Goal: Transaction & Acquisition: Download file/media

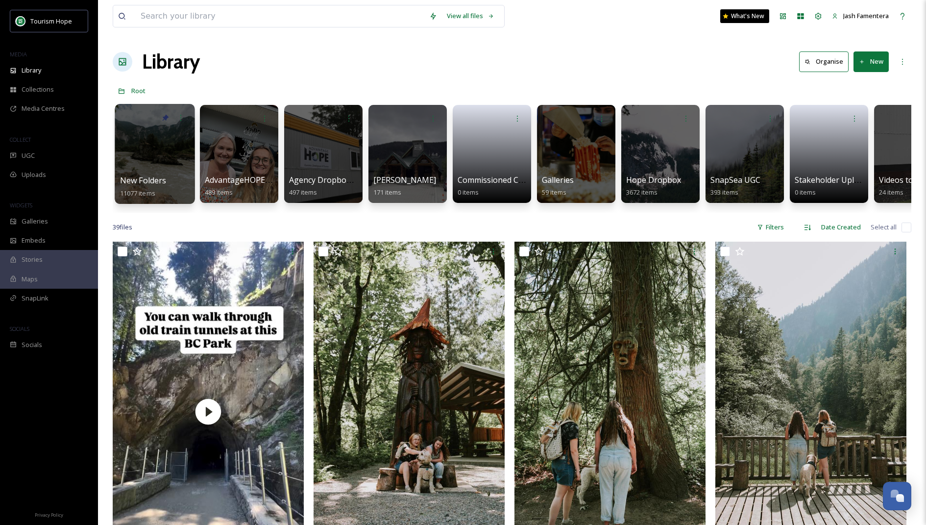
click at [135, 156] on div at bounding box center [155, 154] width 80 height 100
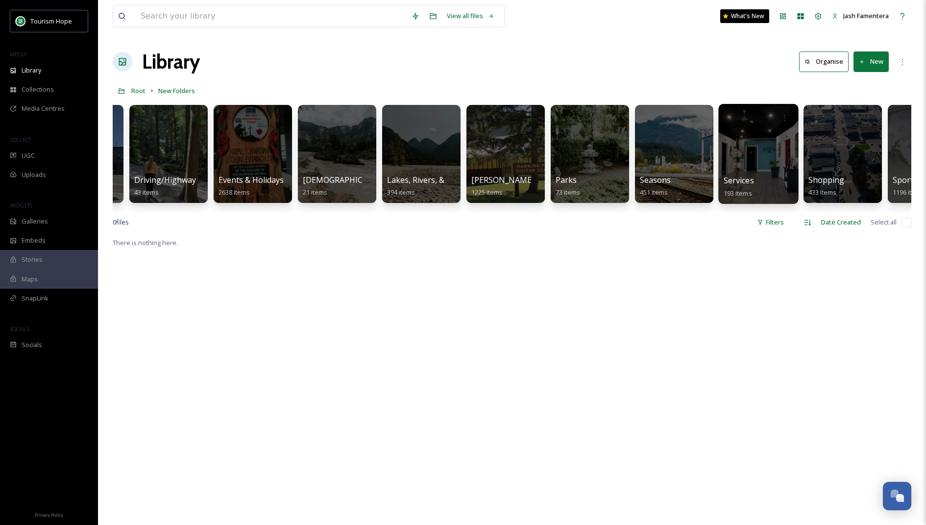
scroll to position [0, 669]
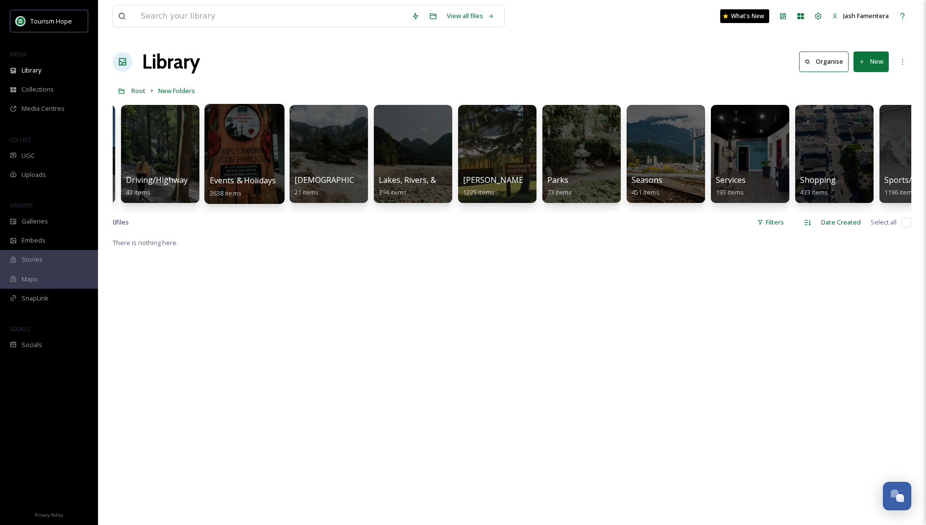
click at [237, 132] on div at bounding box center [244, 154] width 80 height 100
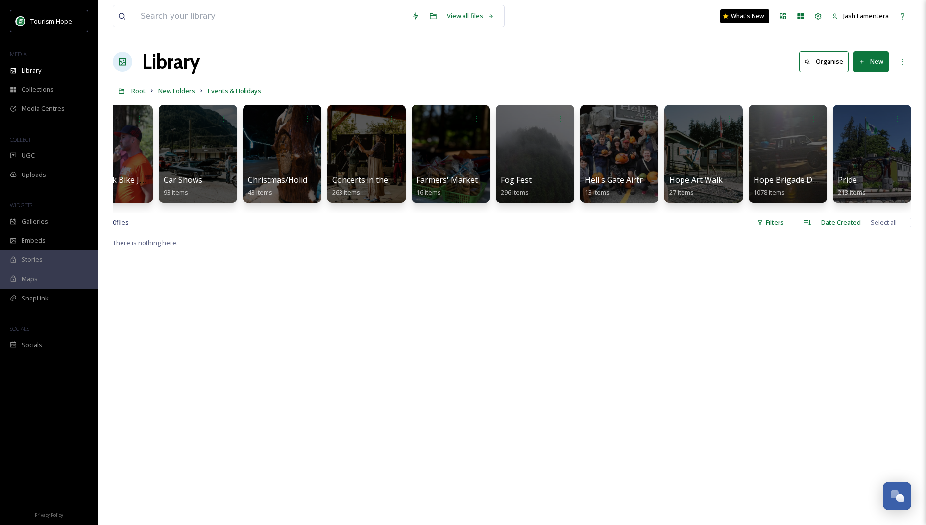
scroll to position [0, 222]
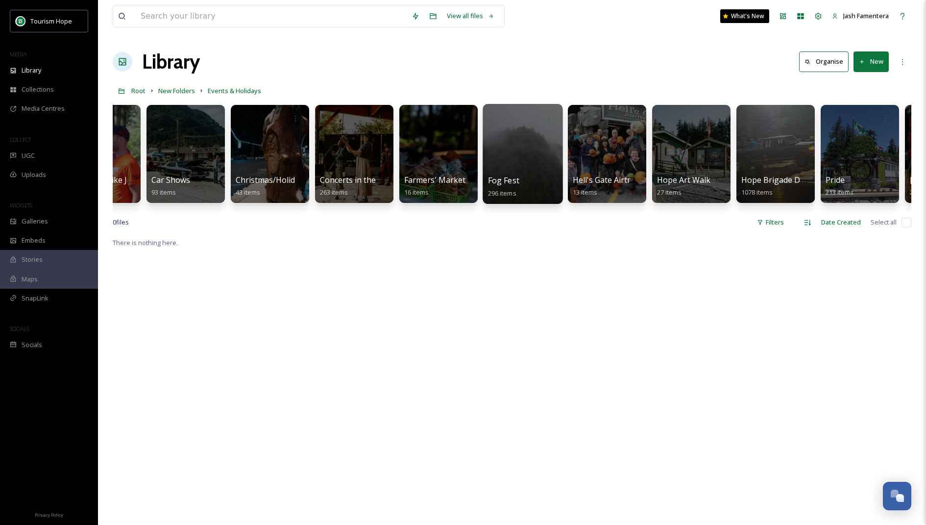
click at [500, 156] on div at bounding box center [522, 154] width 80 height 100
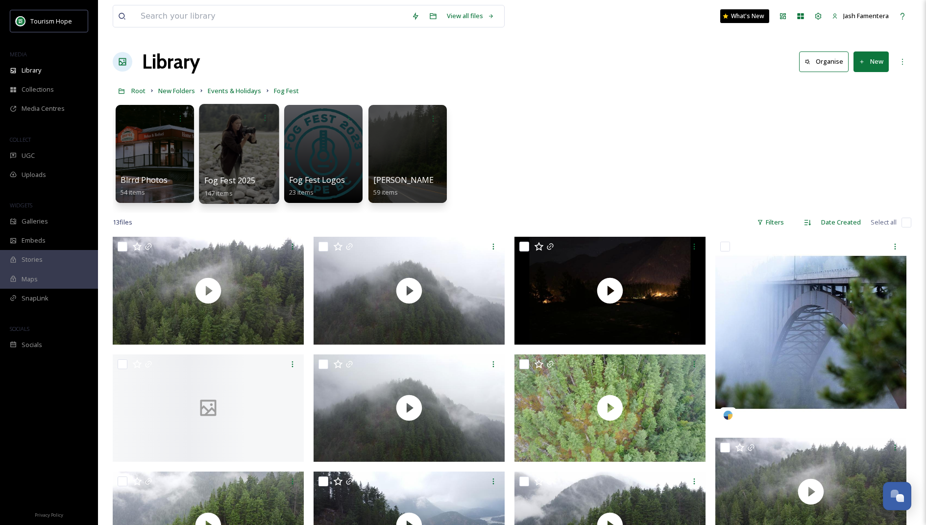
click at [241, 137] on div at bounding box center [239, 154] width 80 height 100
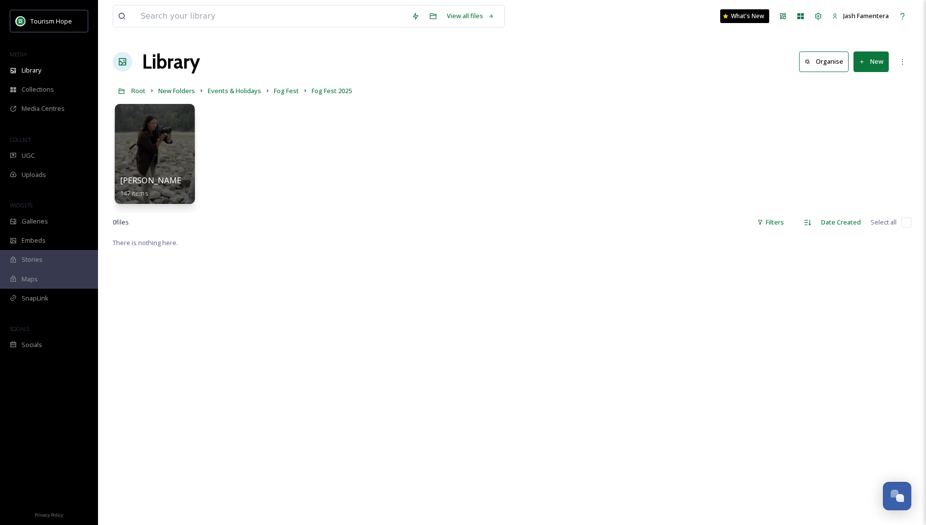
click at [142, 150] on div at bounding box center [155, 154] width 80 height 100
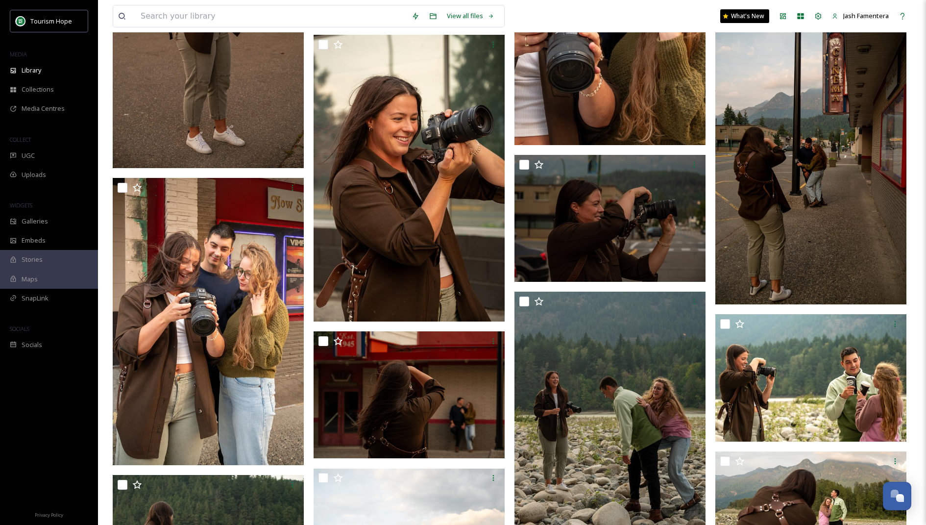
scroll to position [6845, 0]
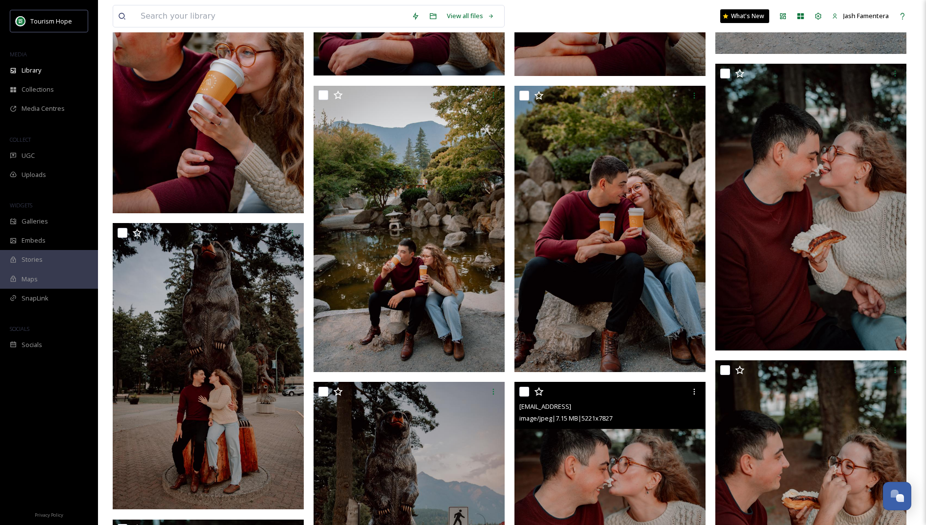
scroll to position [1867, 0]
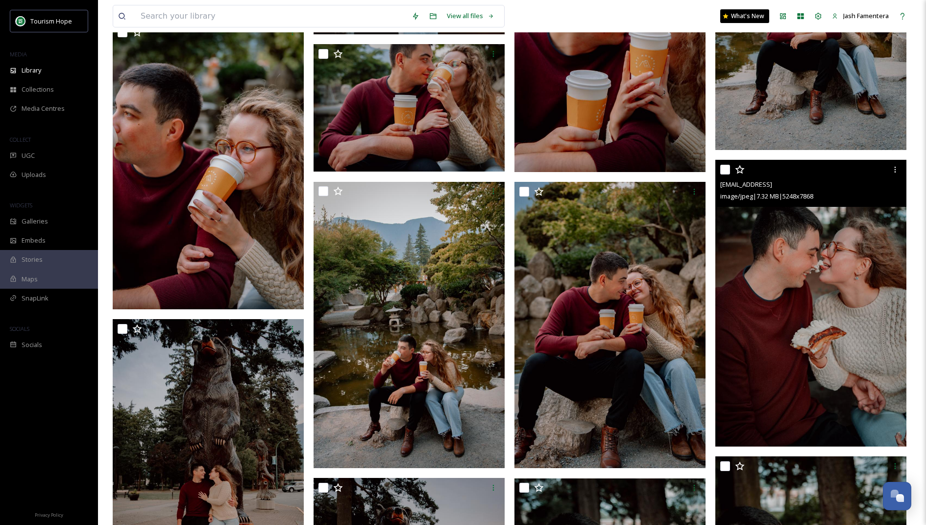
click at [848, 276] on img at bounding box center [810, 303] width 191 height 286
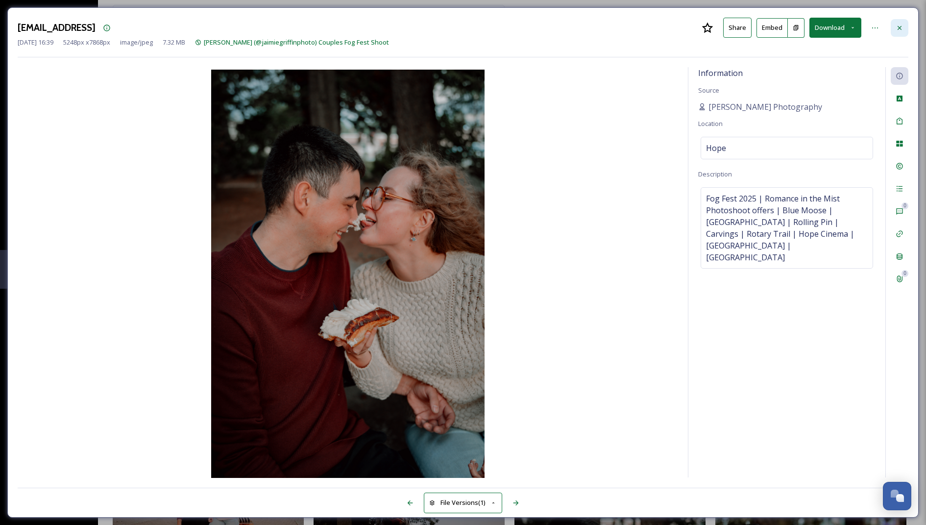
click at [899, 30] on icon at bounding box center [899, 28] width 8 height 8
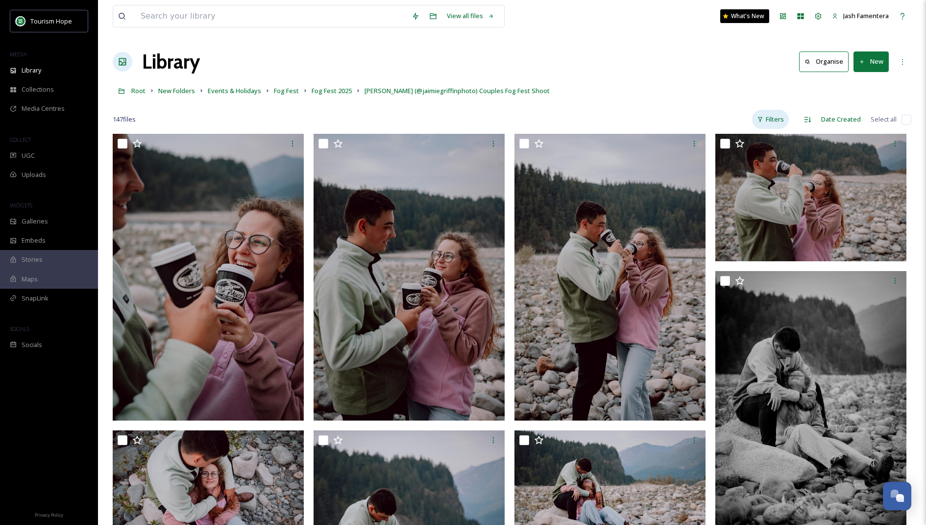
click at [774, 117] on div "Filters" at bounding box center [770, 119] width 37 height 19
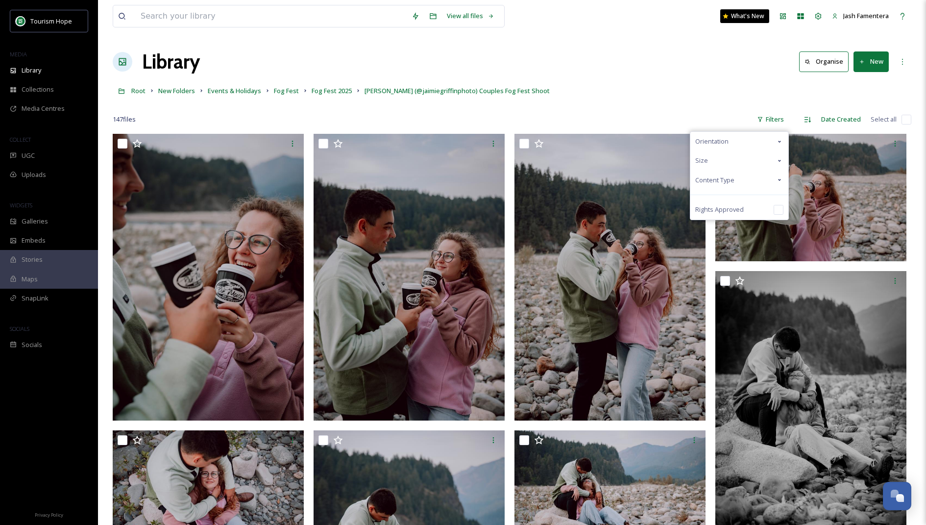
click at [738, 182] on div "Content Type" at bounding box center [739, 179] width 98 height 19
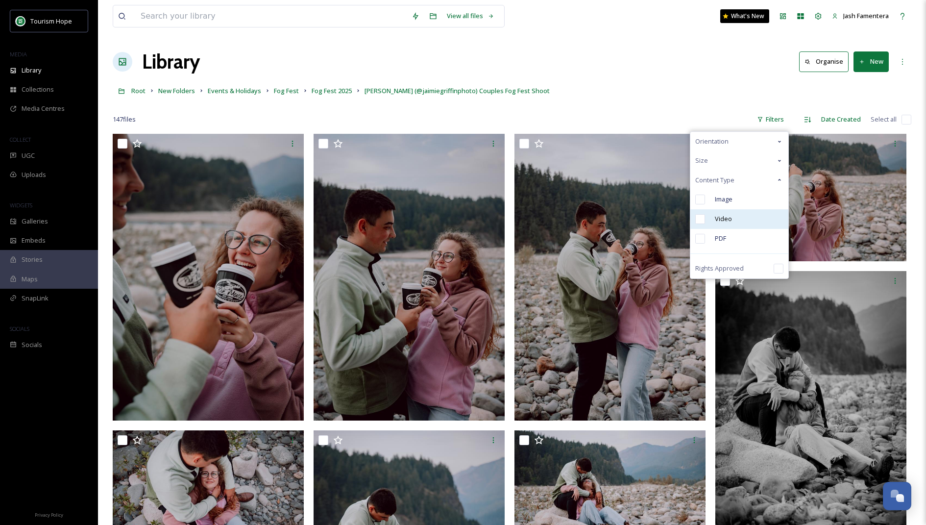
click at [738, 217] on div "Video" at bounding box center [739, 219] width 98 height 20
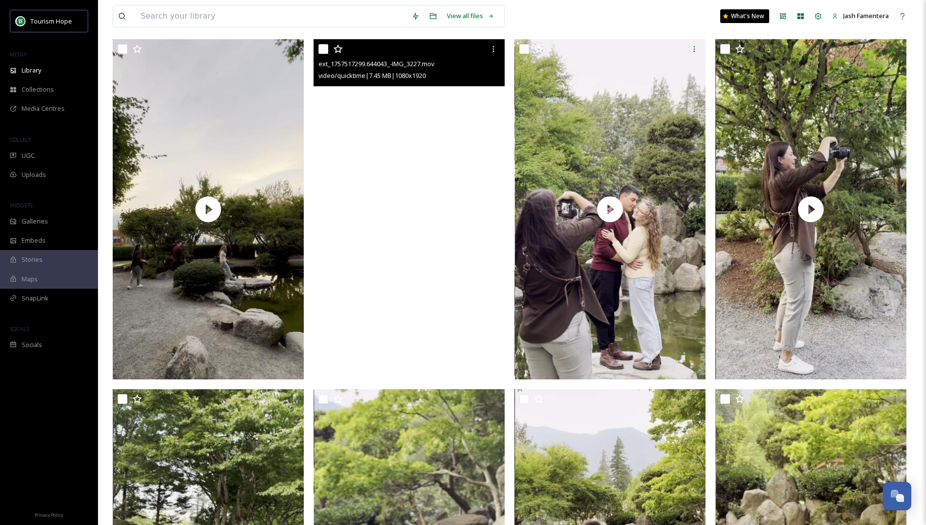
scroll to position [93, 0]
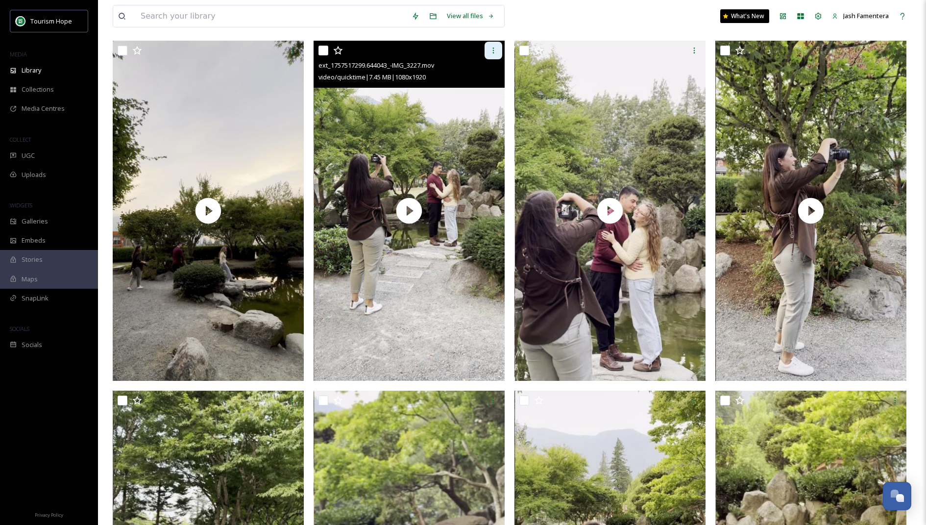
click at [492, 43] on div at bounding box center [493, 51] width 18 height 18
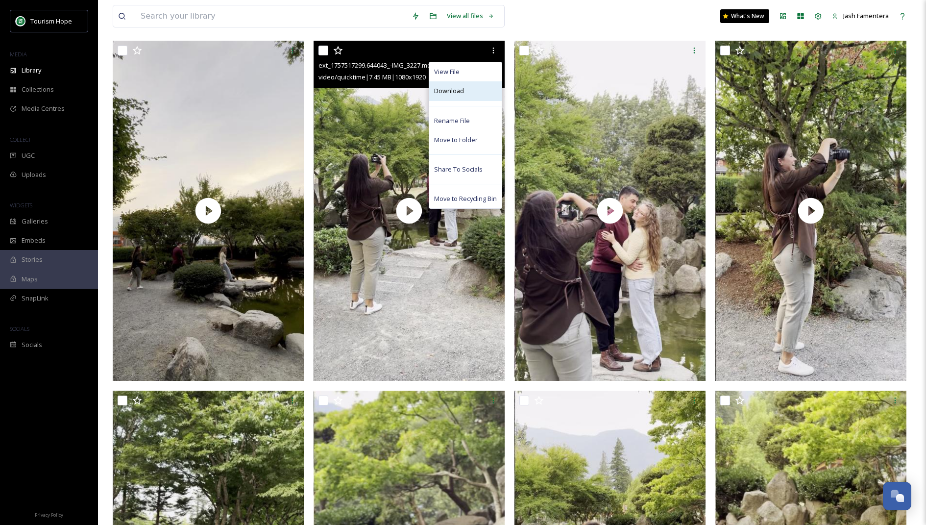
click at [463, 86] on div "Download" at bounding box center [465, 90] width 72 height 19
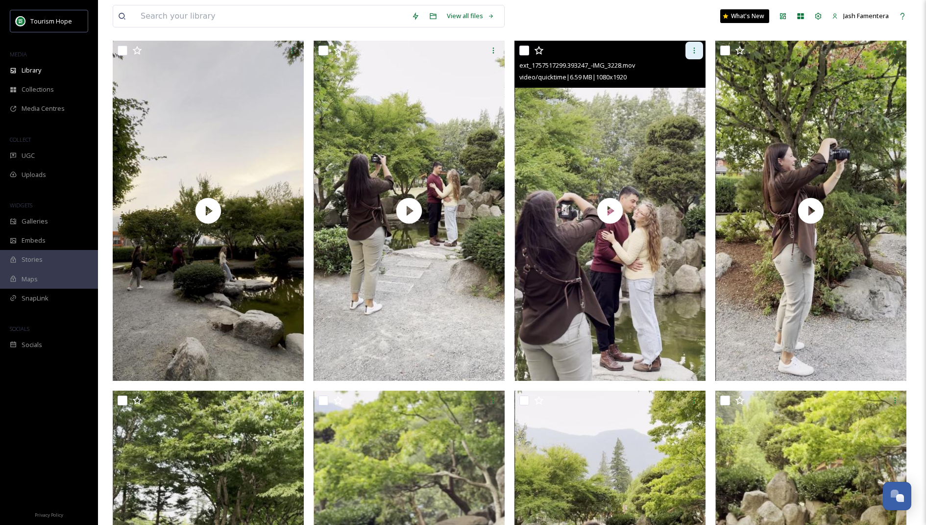
click at [692, 52] on icon at bounding box center [694, 51] width 8 height 8
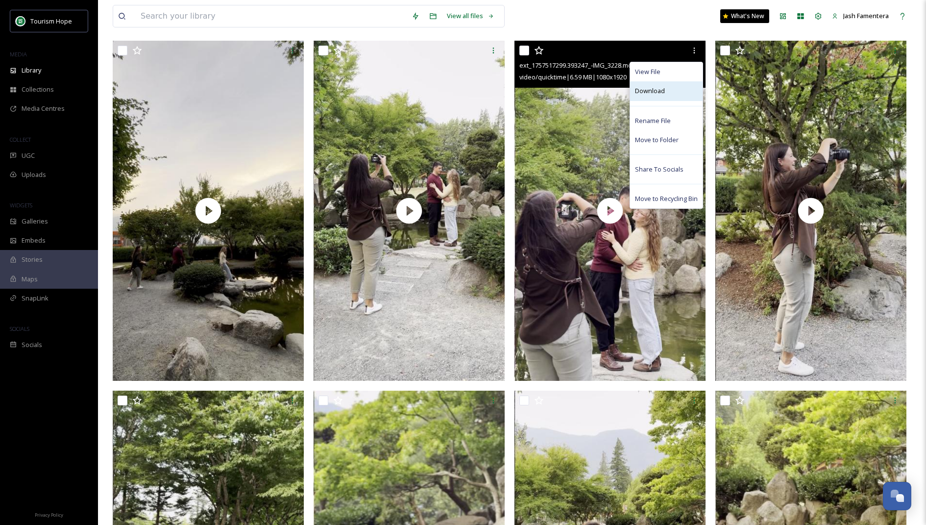
click at [660, 97] on div "Download" at bounding box center [666, 90] width 72 height 19
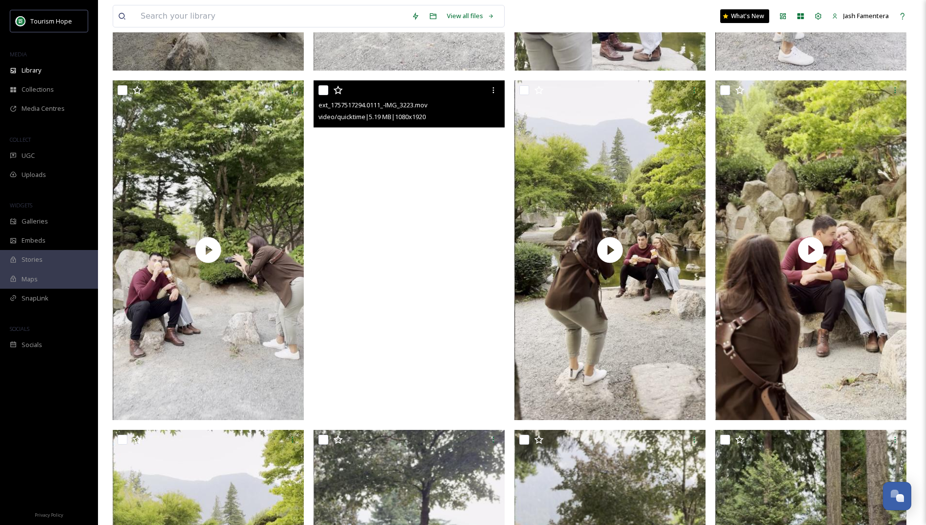
scroll to position [399, 0]
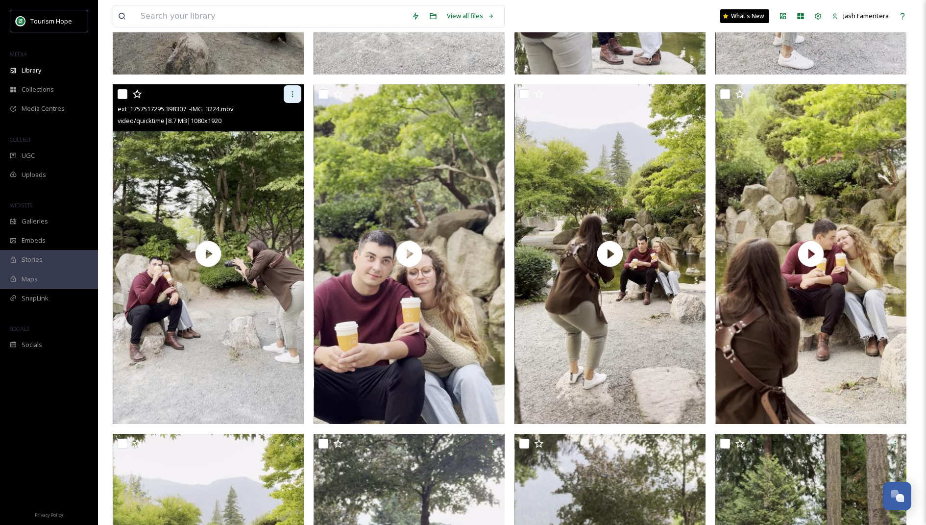
click at [286, 95] on div at bounding box center [293, 94] width 18 height 18
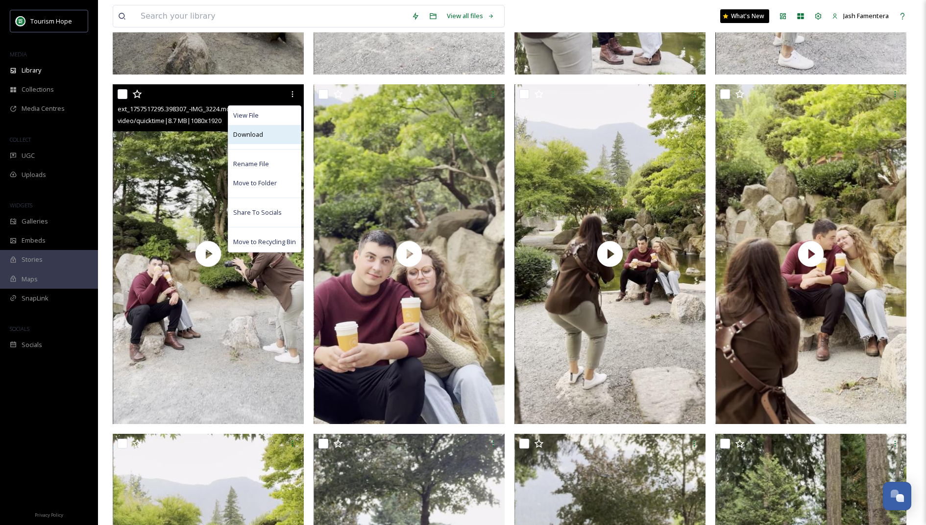
click at [274, 132] on div "Download" at bounding box center [264, 134] width 72 height 19
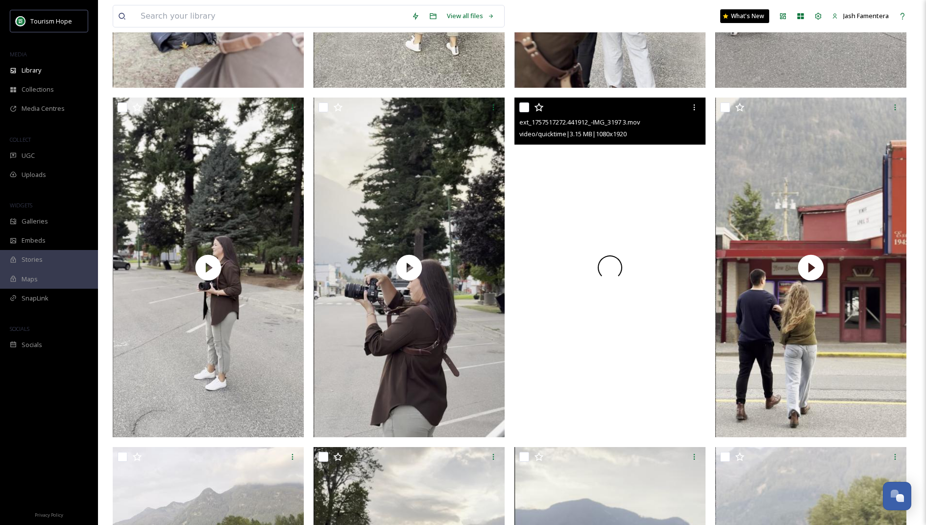
scroll to position [2137, 0]
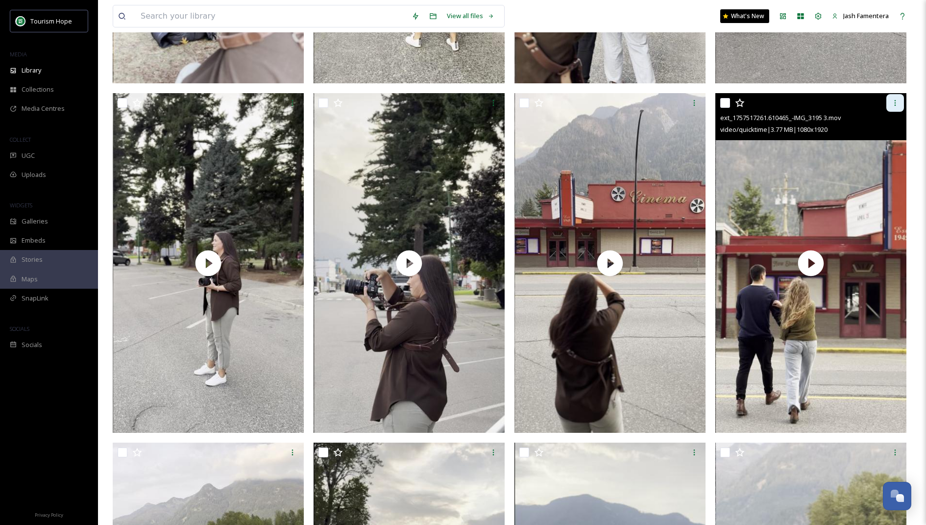
click at [898, 96] on div at bounding box center [895, 103] width 18 height 18
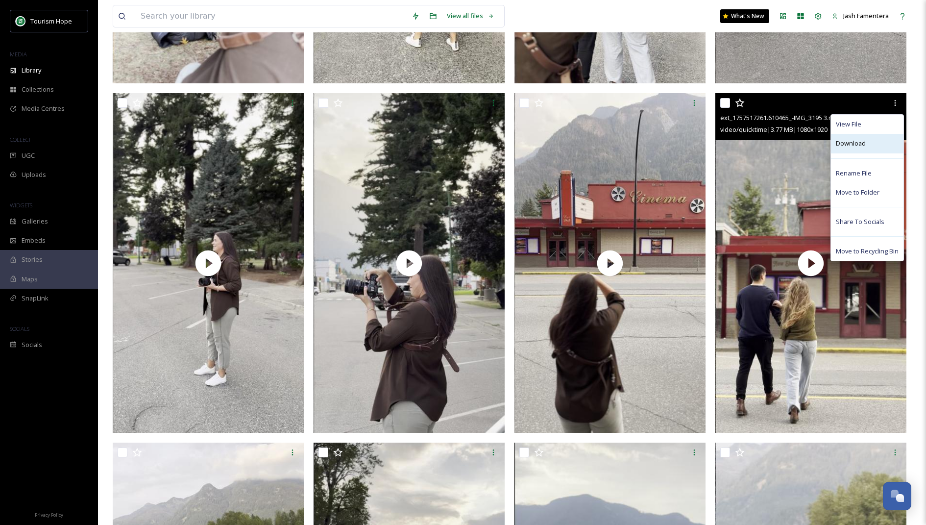
click at [868, 141] on div "Download" at bounding box center [867, 143] width 72 height 19
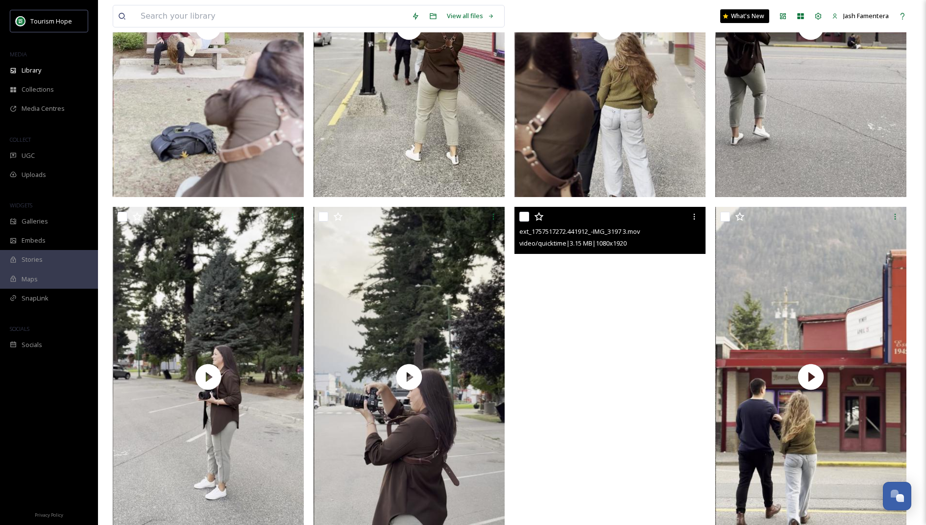
scroll to position [2000, 0]
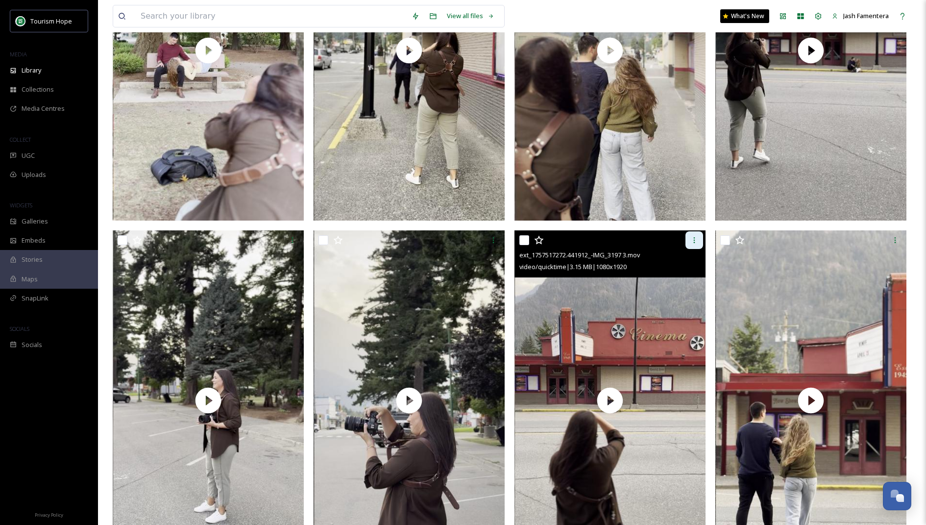
click at [687, 243] on div at bounding box center [694, 240] width 18 height 18
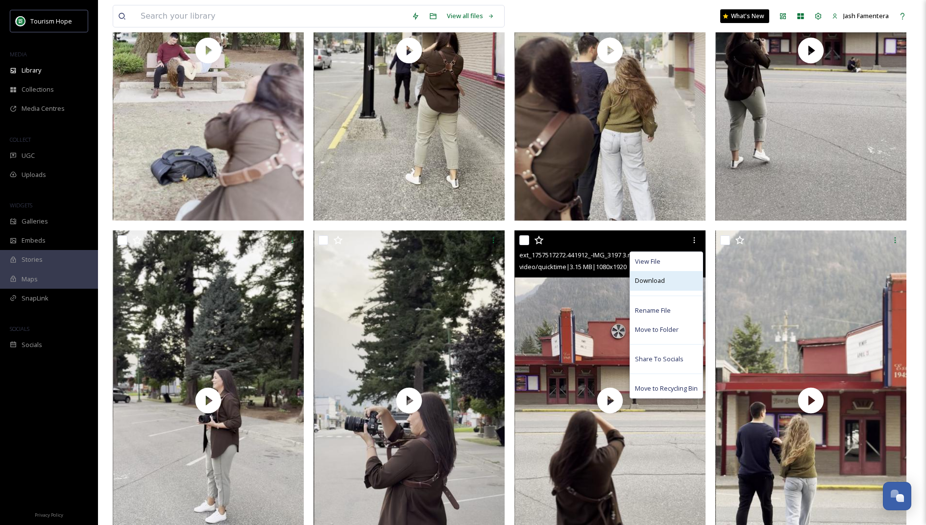
click at [652, 284] on span "Download" at bounding box center [650, 280] width 30 height 9
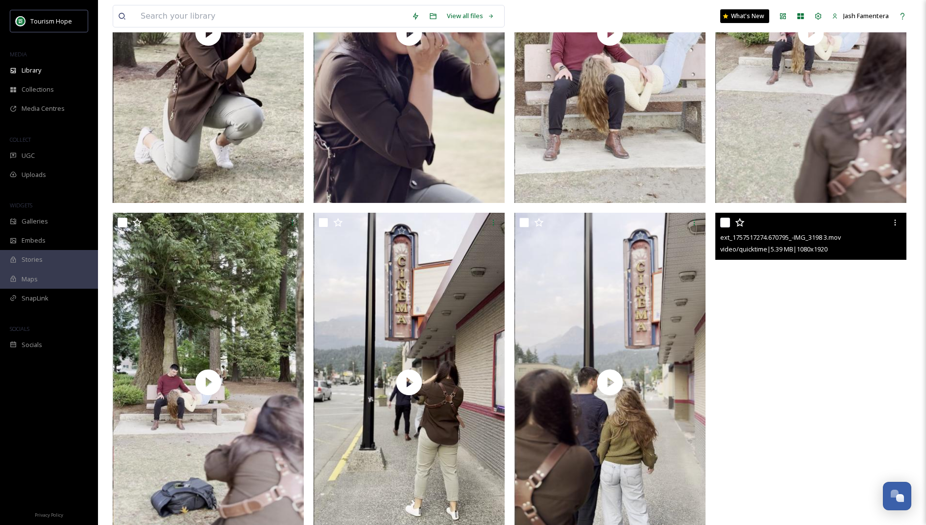
scroll to position [1650, 0]
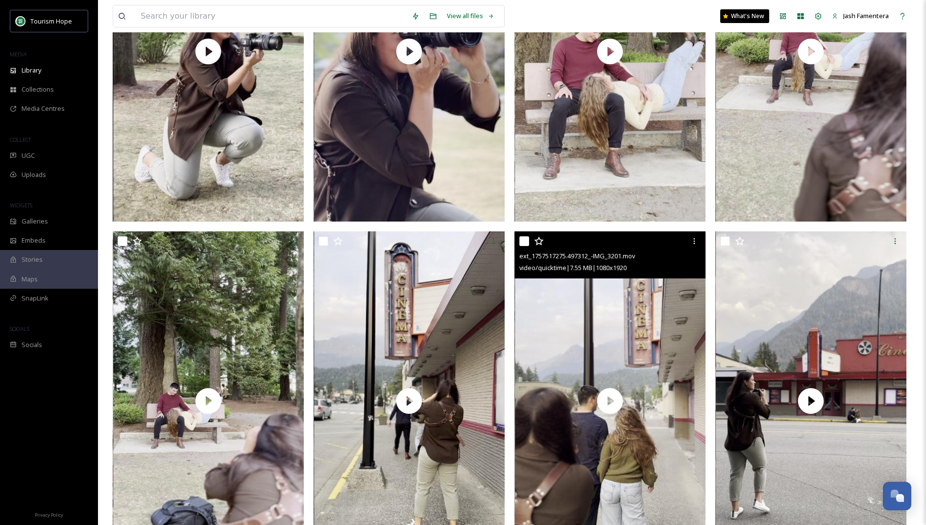
click at [682, 235] on div at bounding box center [611, 241] width 184 height 18
click at [691, 238] on icon at bounding box center [694, 241] width 8 height 8
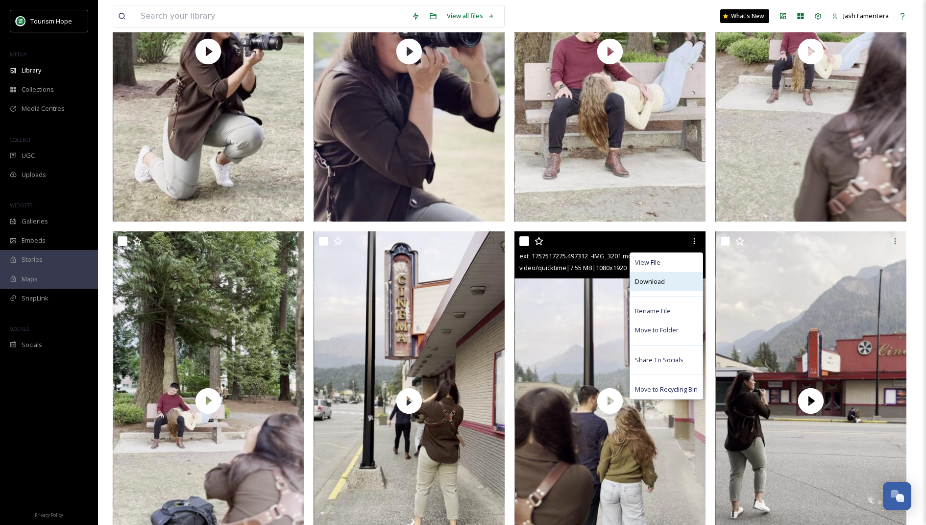
click at [674, 278] on div "Download" at bounding box center [666, 281] width 72 height 19
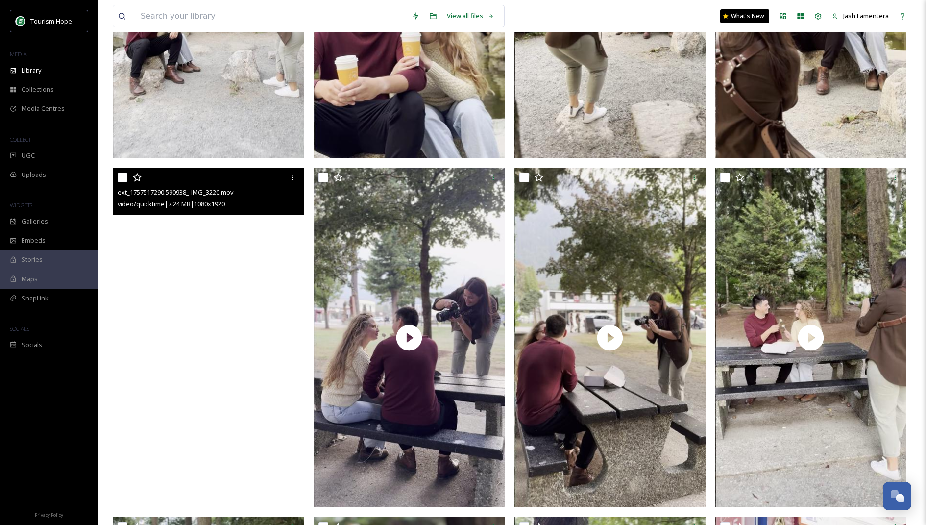
scroll to position [598, 0]
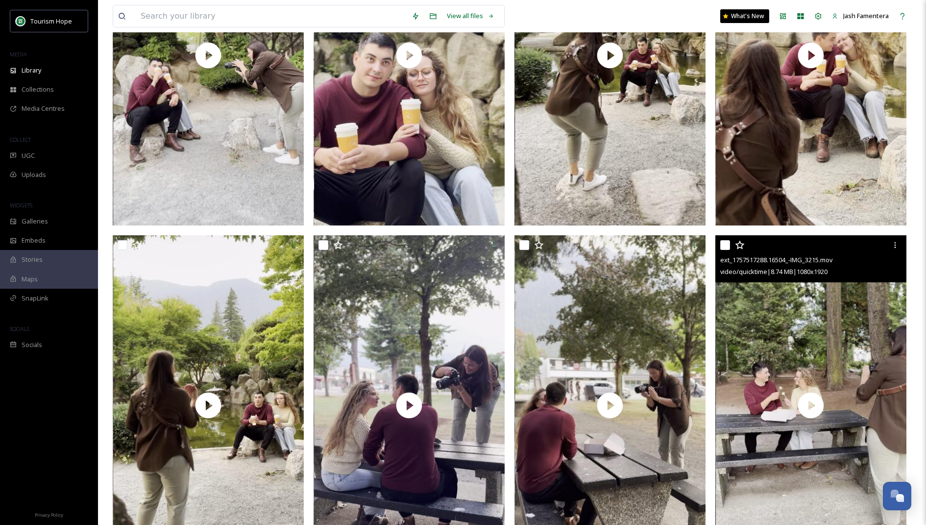
click at [888, 254] on div "ext_1757517288.16504_-IMG_3215.mov" at bounding box center [812, 260] width 184 height 12
click at [895, 244] on icon at bounding box center [895, 245] width 8 height 8
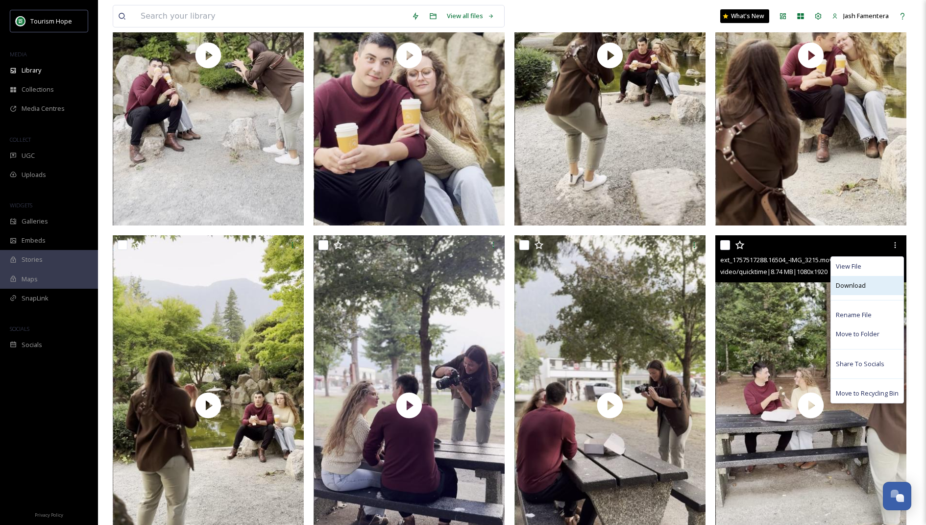
click at [841, 284] on span "Download" at bounding box center [851, 285] width 30 height 9
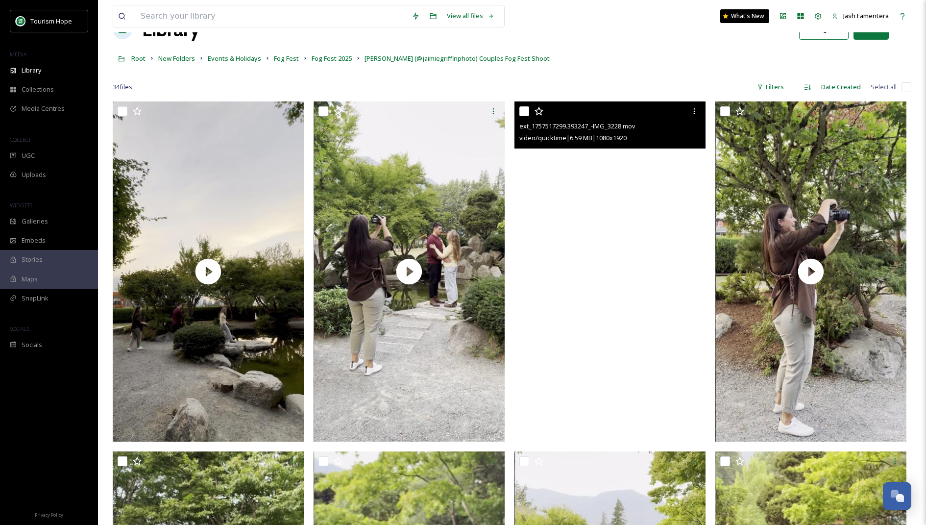
scroll to position [14, 0]
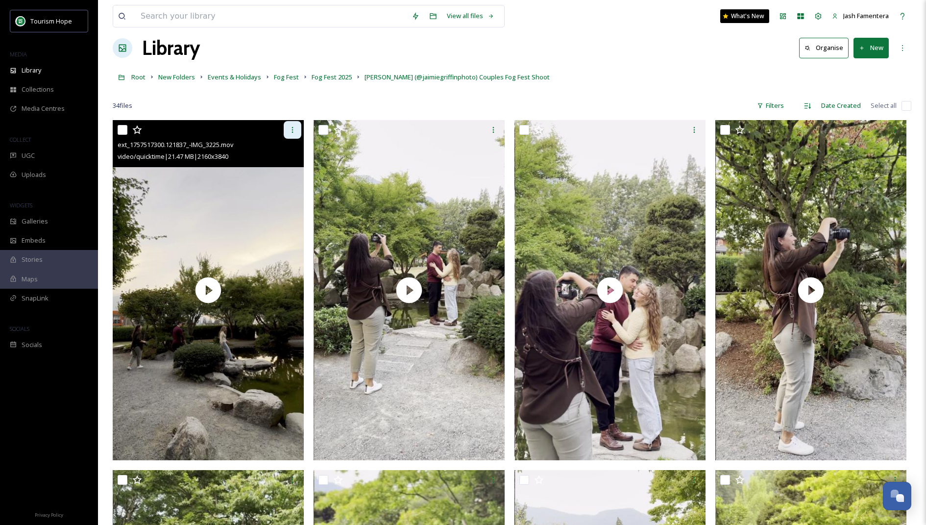
click at [289, 132] on icon at bounding box center [292, 130] width 8 height 8
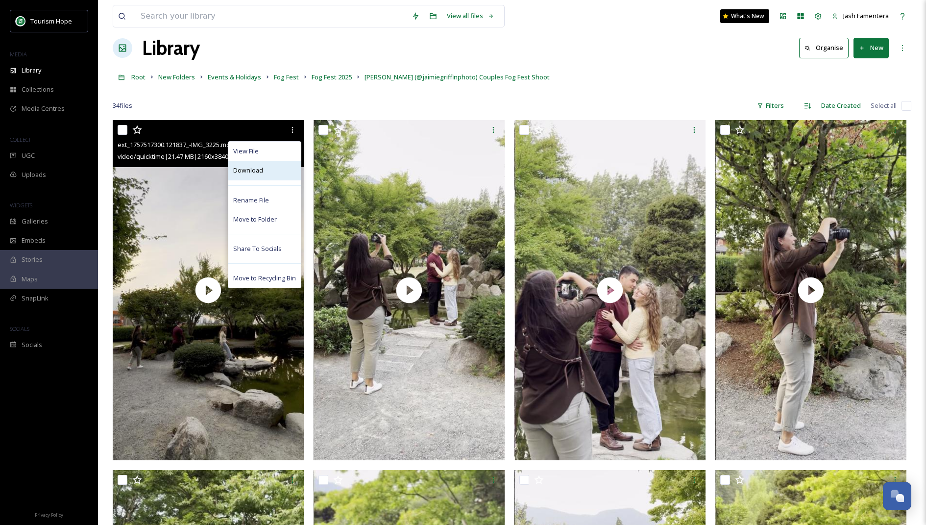
click at [269, 168] on div "Download" at bounding box center [264, 170] width 72 height 19
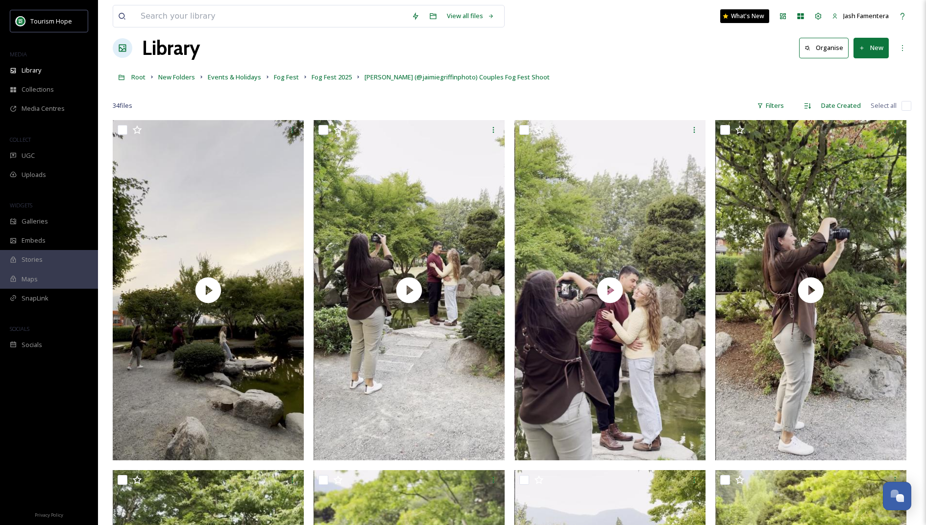
click at [577, 50] on div "Library Organise New" at bounding box center [512, 47] width 798 height 29
click at [784, 110] on div "Filters" at bounding box center [770, 105] width 37 height 19
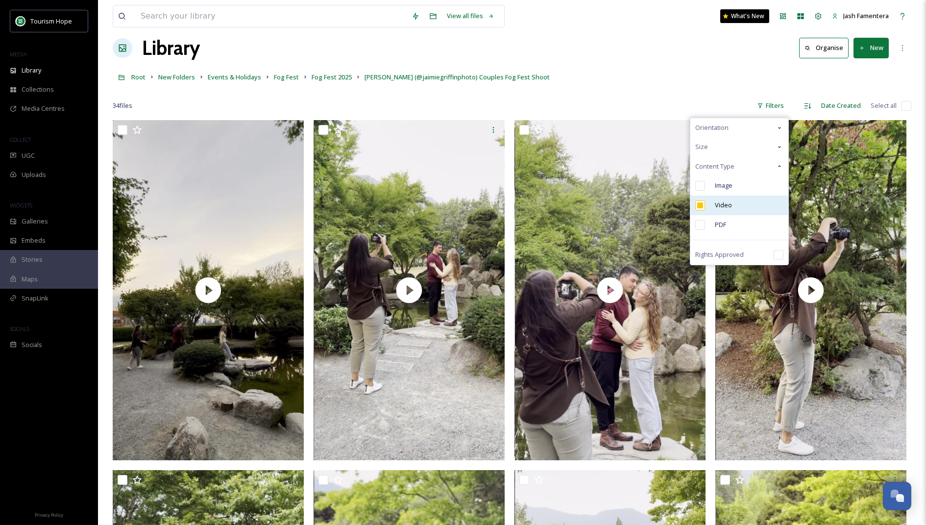
click at [719, 198] on div "Video" at bounding box center [739, 205] width 98 height 20
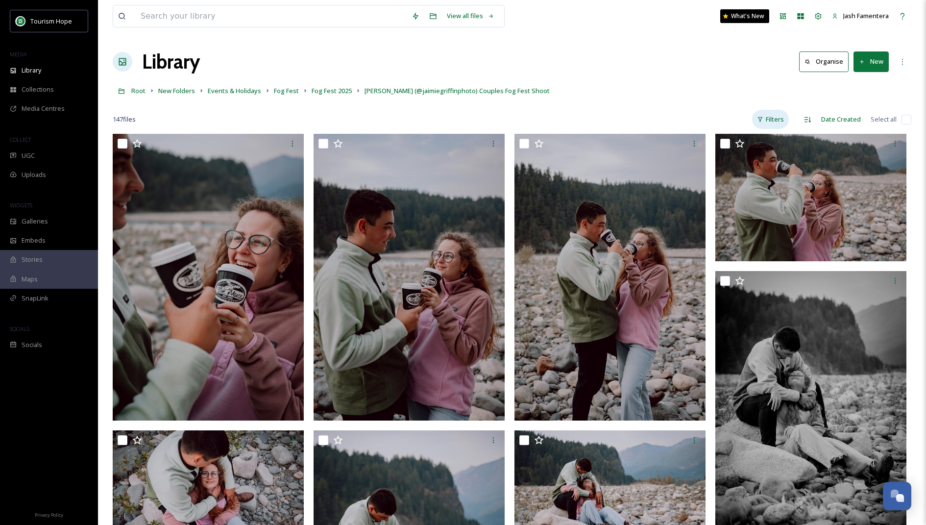
click at [780, 114] on div "Filters" at bounding box center [770, 119] width 37 height 19
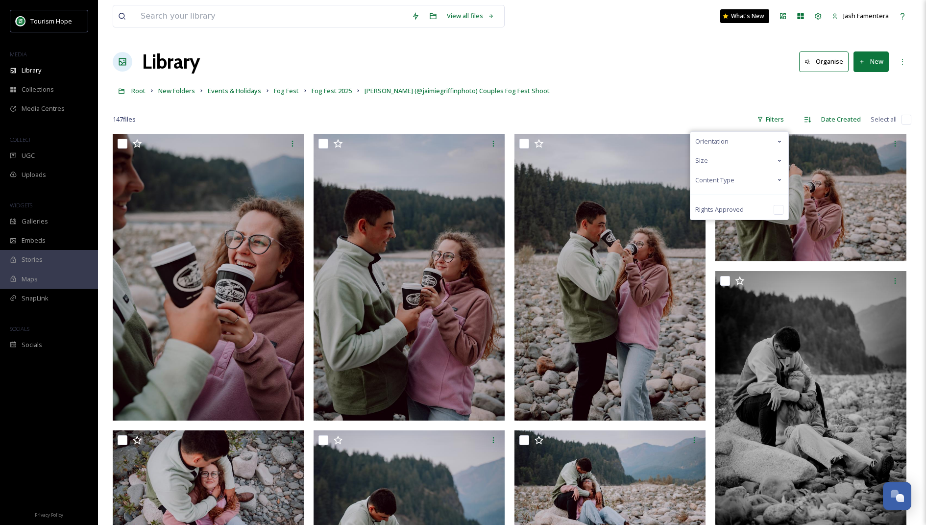
click at [716, 176] on span "Content Type" at bounding box center [714, 179] width 39 height 9
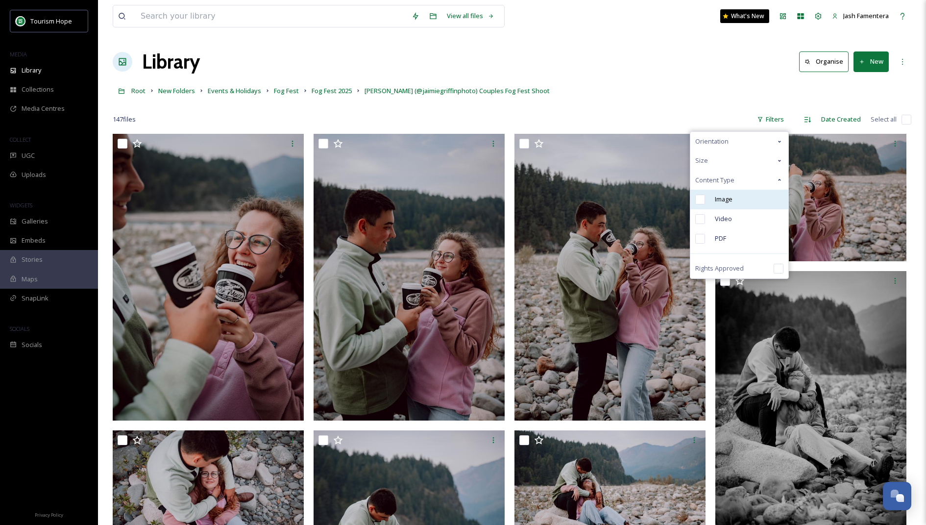
click at [708, 200] on div "Image" at bounding box center [739, 200] width 98 height 20
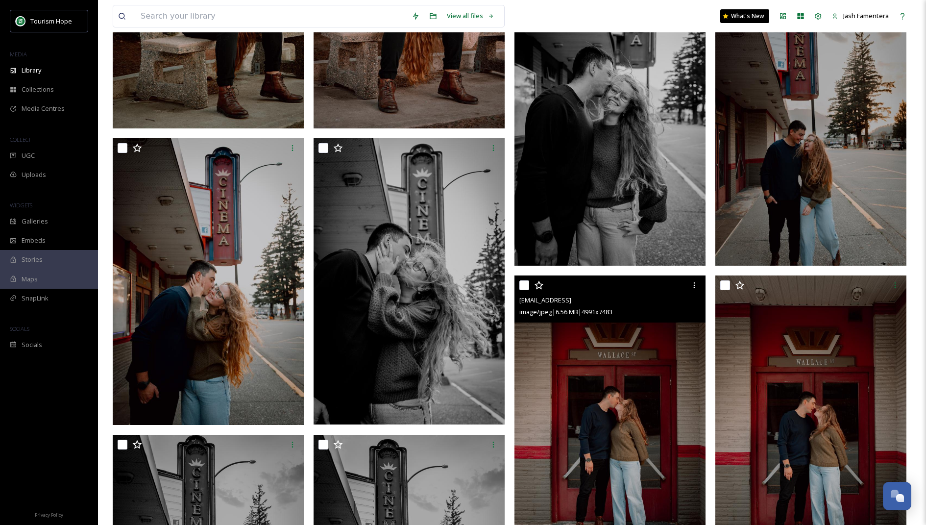
scroll to position [4712, 0]
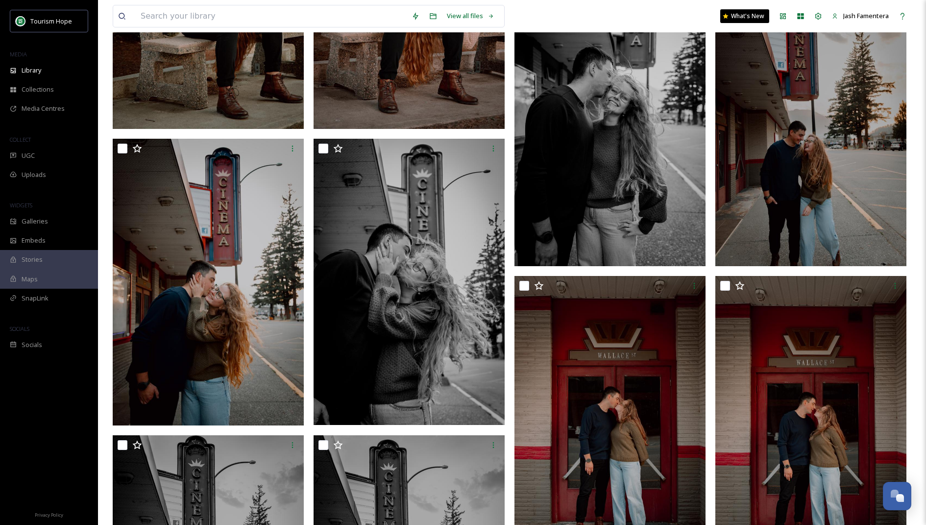
click at [802, 168] on img at bounding box center [810, 122] width 191 height 286
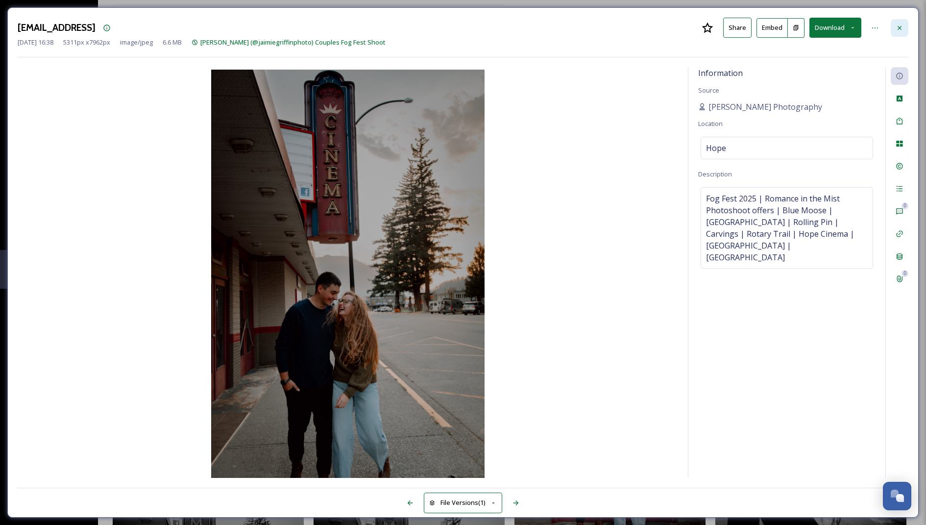
click at [901, 24] on icon at bounding box center [899, 28] width 8 height 8
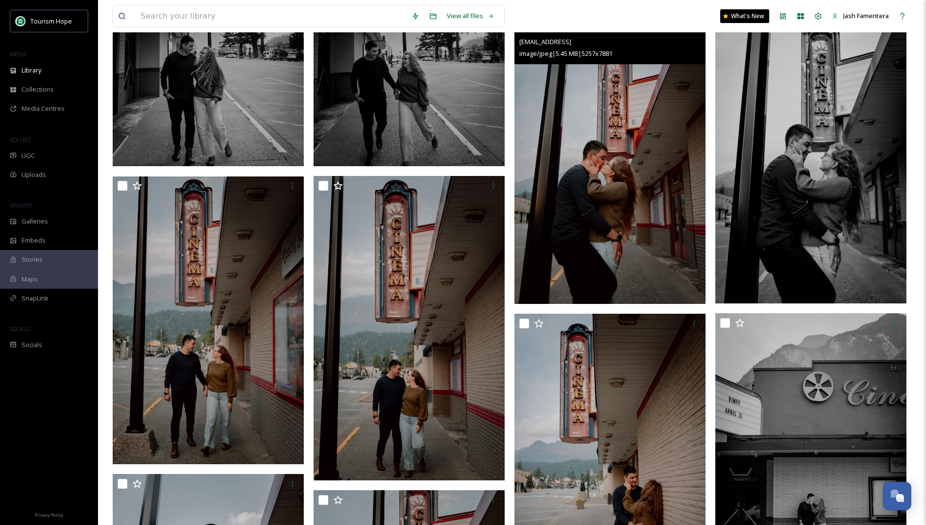
scroll to position [5250, 0]
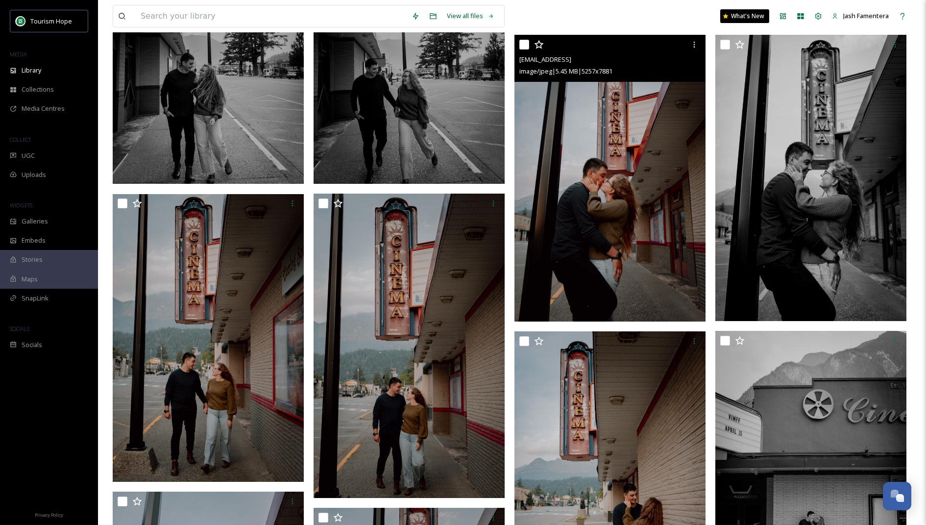
click at [591, 215] on img at bounding box center [609, 178] width 191 height 286
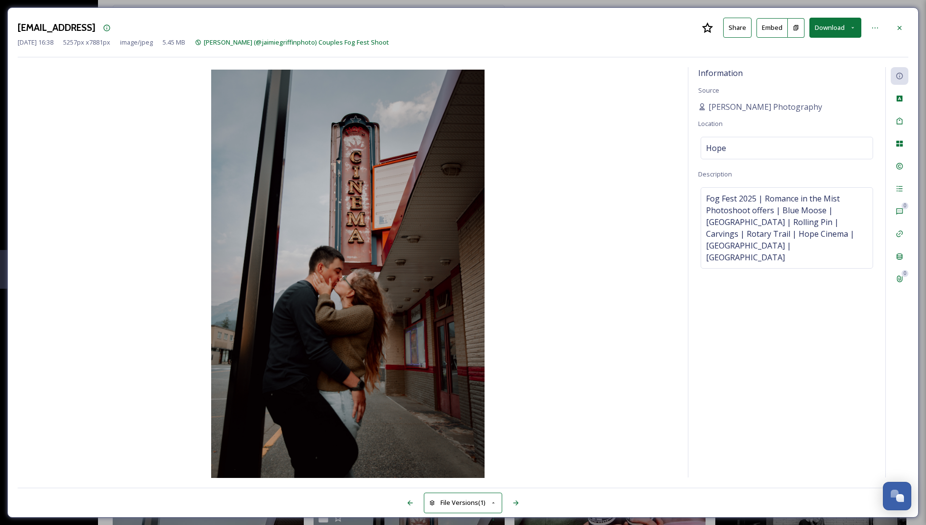
click at [820, 24] on button "Download" at bounding box center [835, 28] width 52 height 20
click at [813, 53] on span "Download Original (5257 x 7881)" at bounding box center [809, 50] width 93 height 9
click at [903, 28] on div at bounding box center [899, 28] width 18 height 18
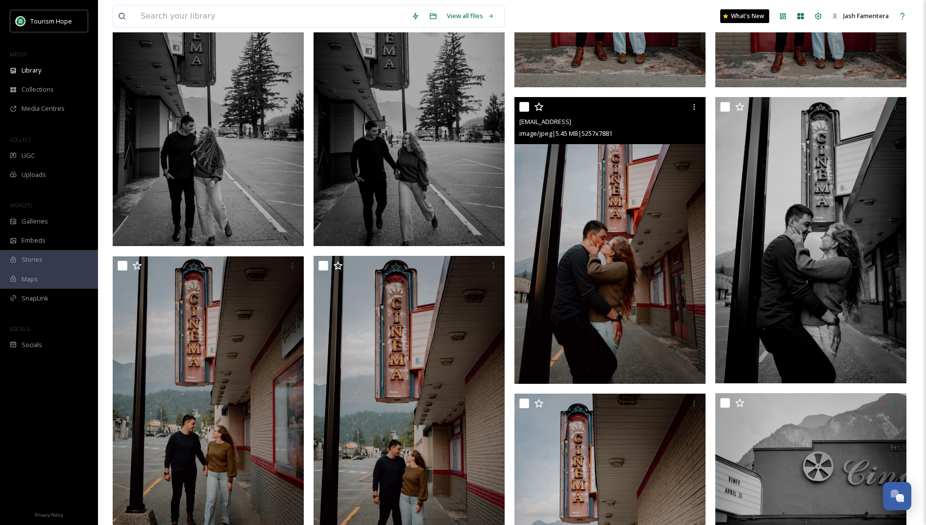
scroll to position [5191, 0]
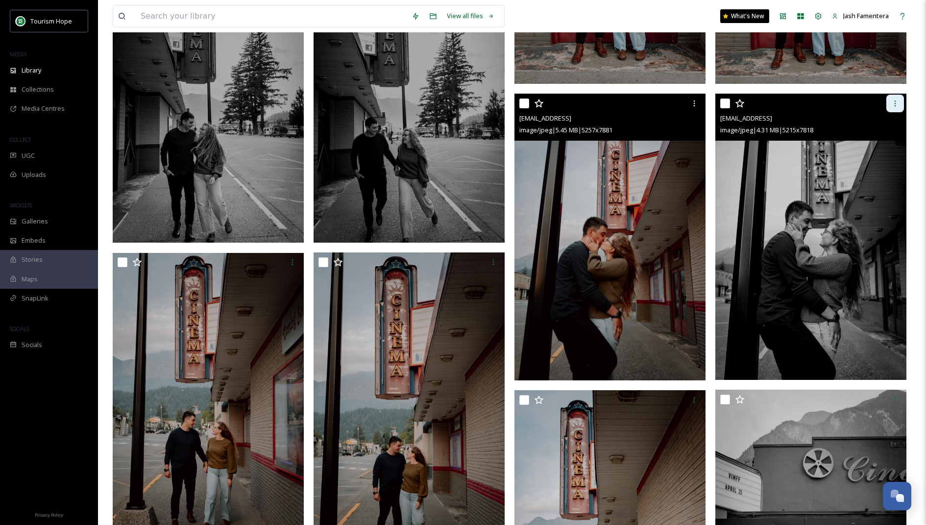
click at [897, 99] on icon at bounding box center [895, 103] width 8 height 8
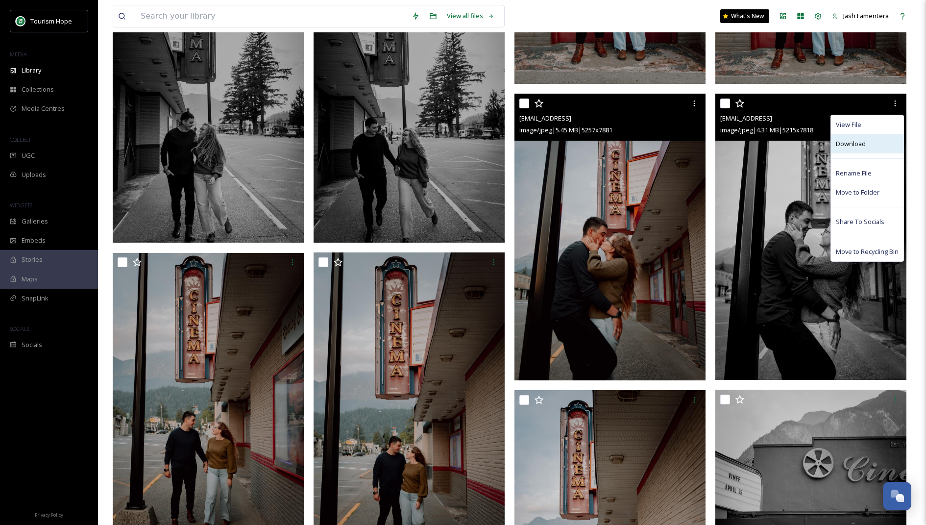
click at [861, 142] on span "Download" at bounding box center [851, 143] width 30 height 9
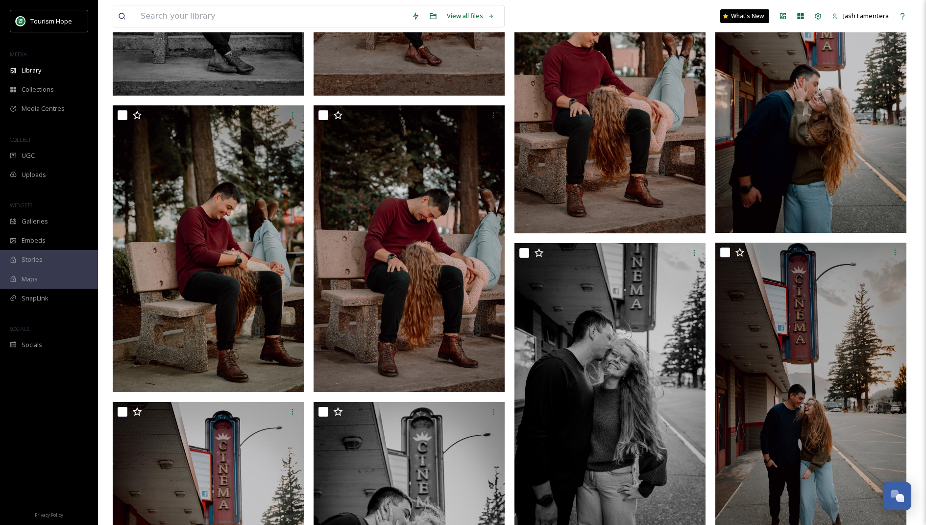
scroll to position [4452, 0]
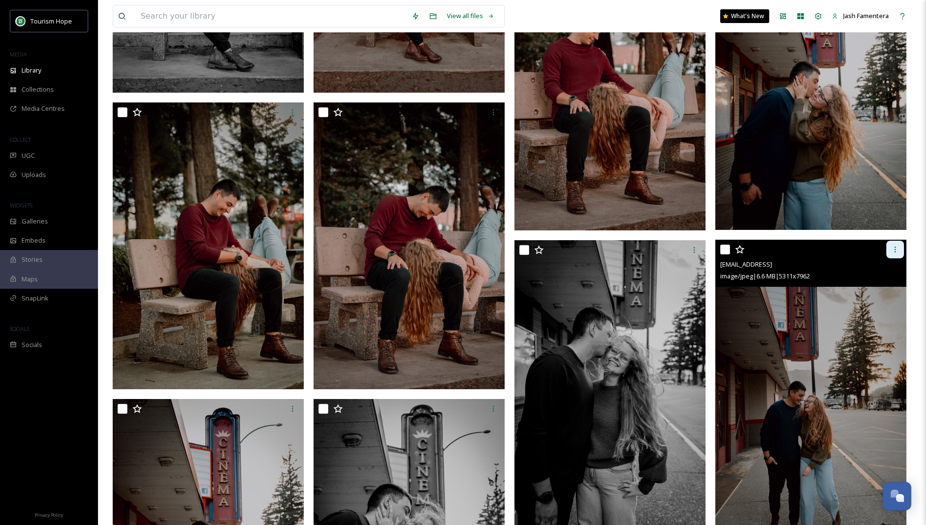
click at [889, 245] on div at bounding box center [895, 249] width 18 height 18
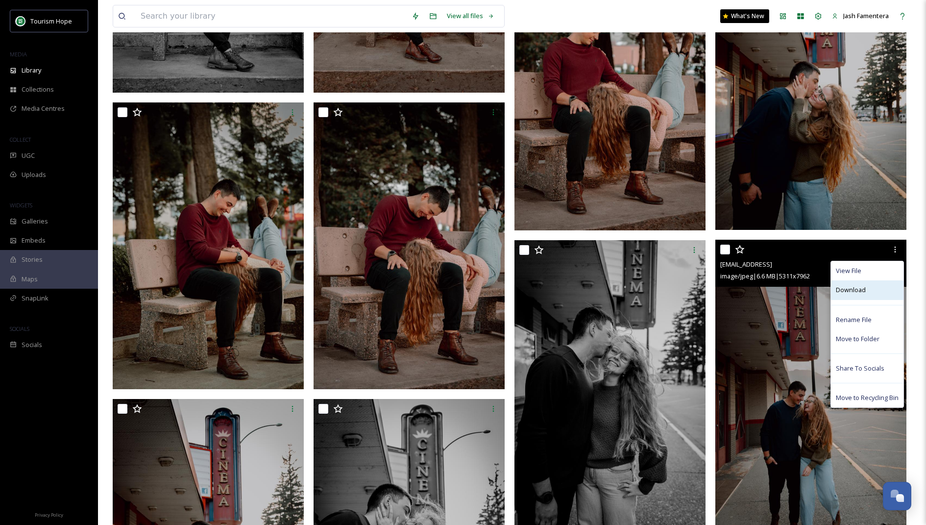
click at [858, 289] on span "Download" at bounding box center [851, 289] width 30 height 9
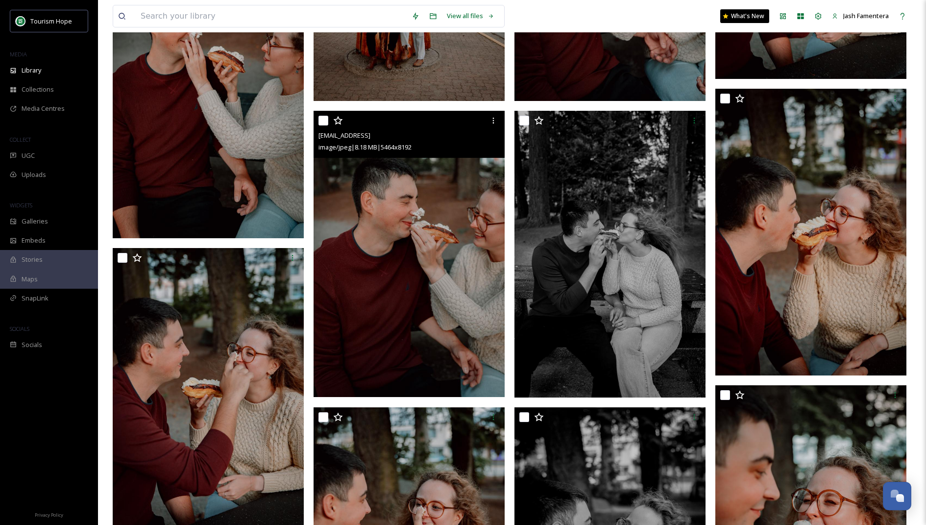
scroll to position [2545, 0]
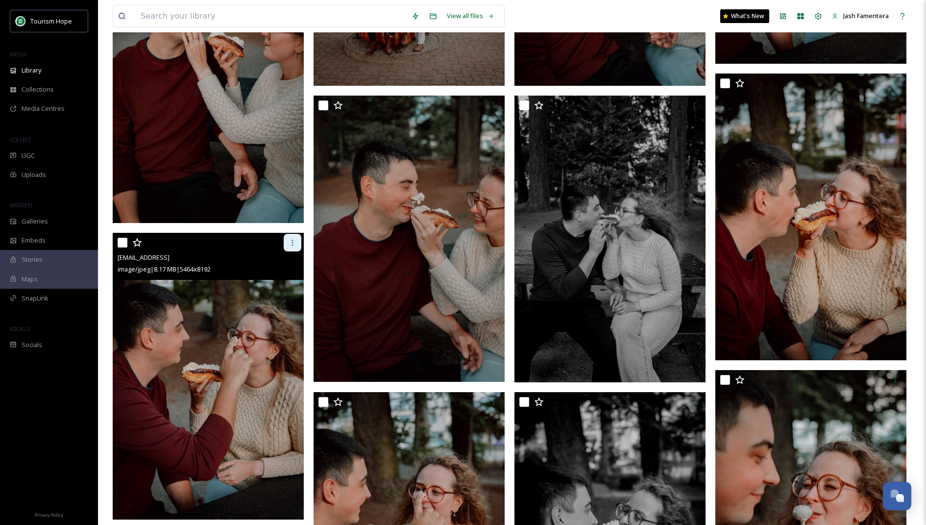
click at [296, 236] on div at bounding box center [293, 243] width 18 height 18
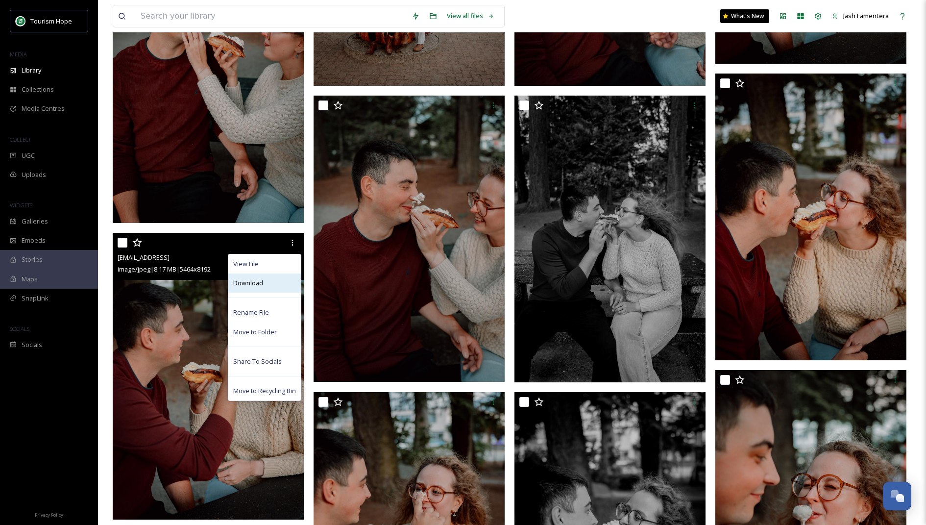
click at [287, 284] on div "Download" at bounding box center [264, 282] width 72 height 19
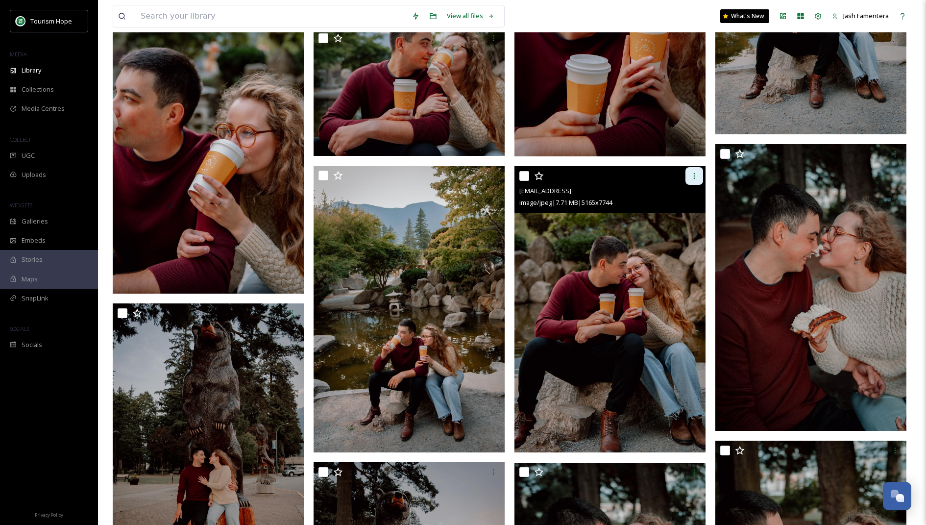
scroll to position [1868, 0]
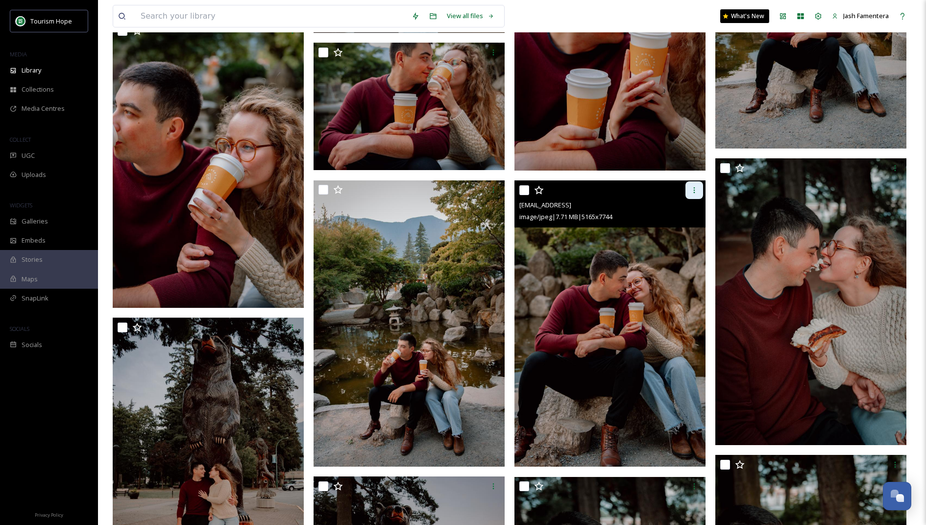
click at [693, 182] on div at bounding box center [694, 190] width 18 height 18
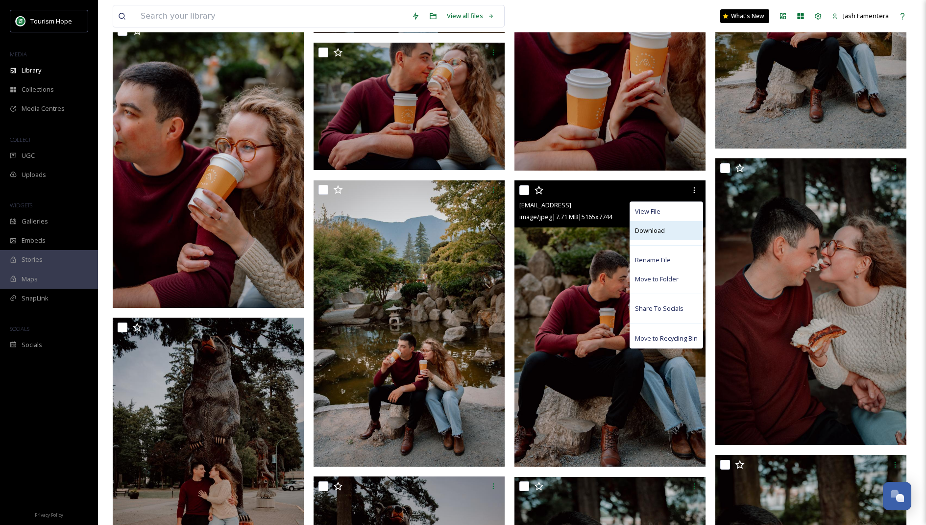
click at [671, 236] on div "Download" at bounding box center [666, 230] width 72 height 19
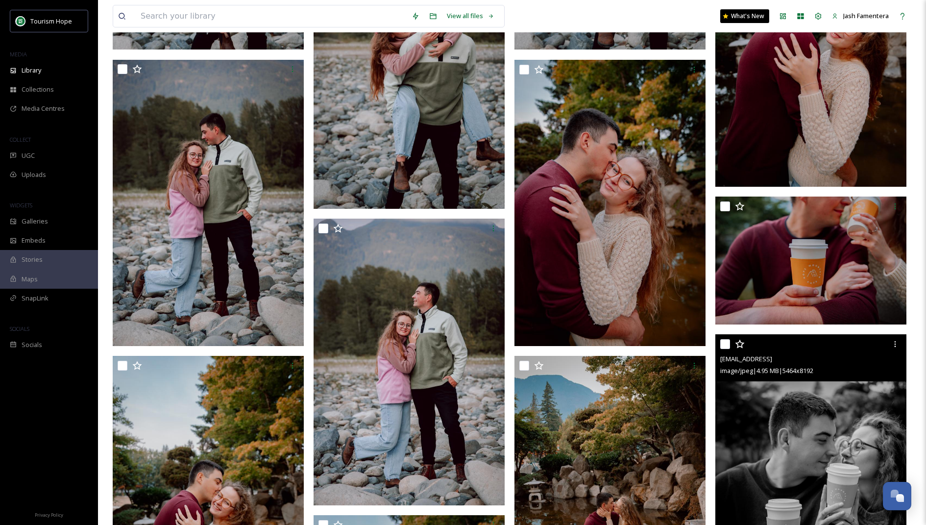
scroll to position [1004, 0]
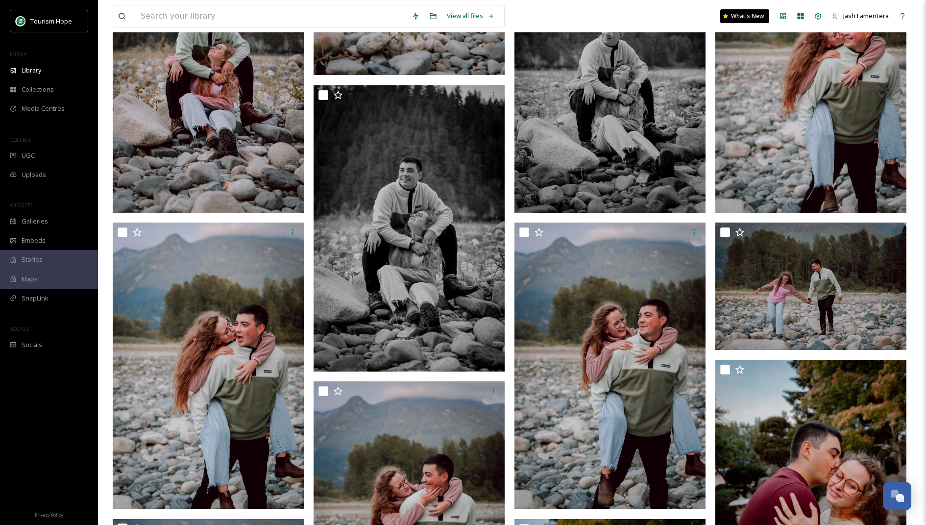
scroll to position [642, 0]
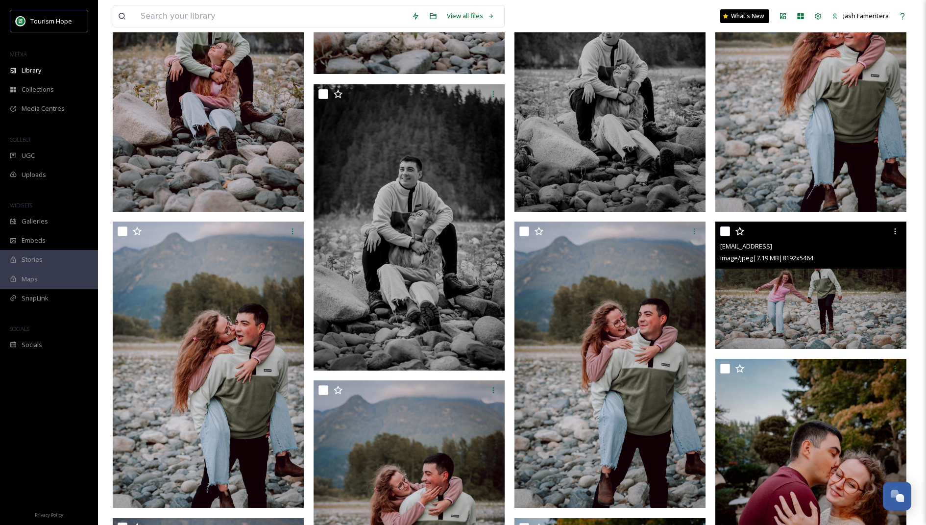
click at [797, 276] on img at bounding box center [810, 284] width 191 height 127
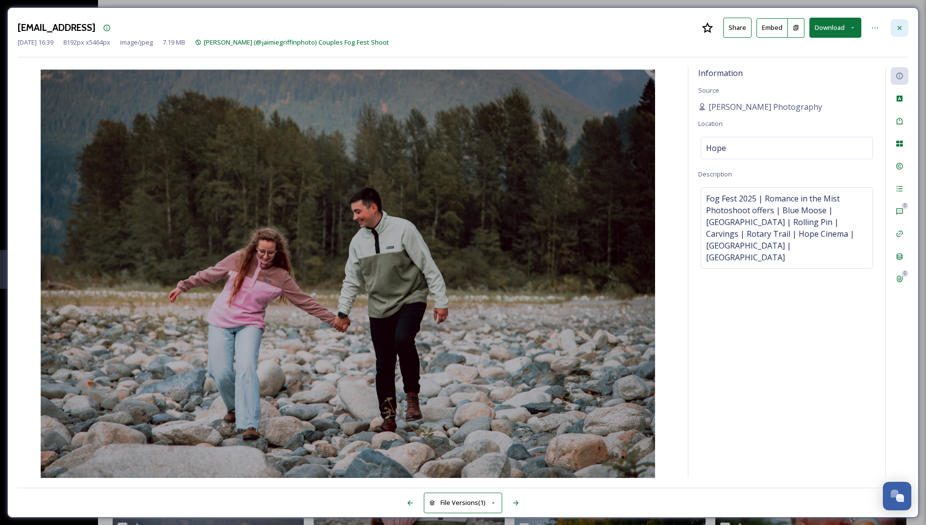
click at [898, 26] on icon at bounding box center [899, 27] width 4 height 4
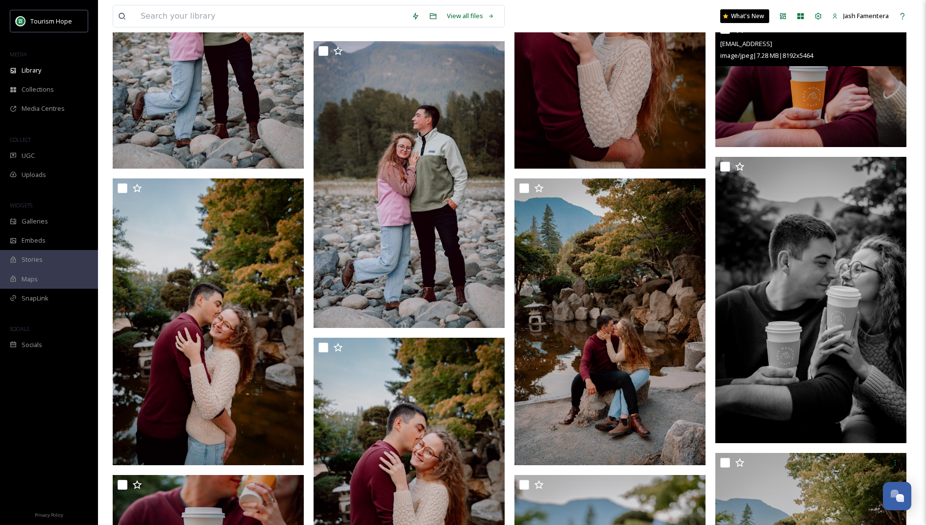
scroll to position [1287, 0]
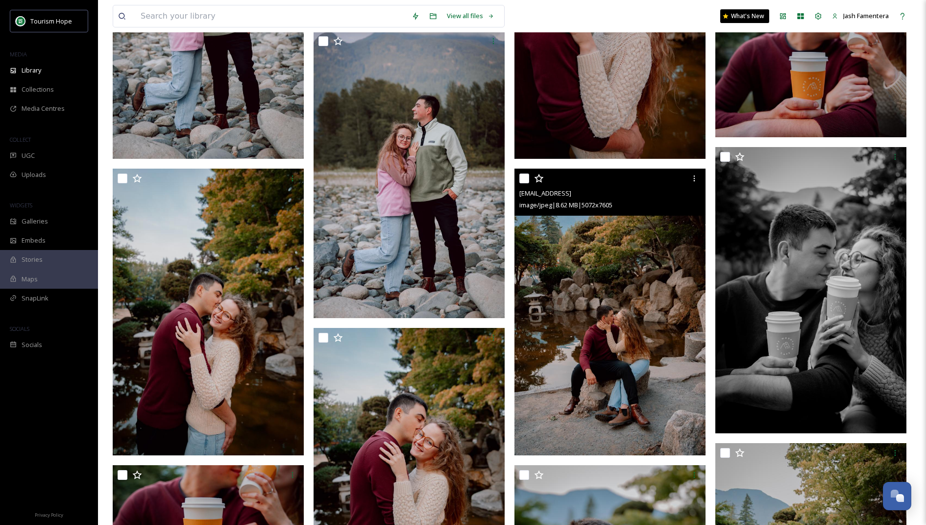
click at [679, 300] on img at bounding box center [609, 311] width 191 height 286
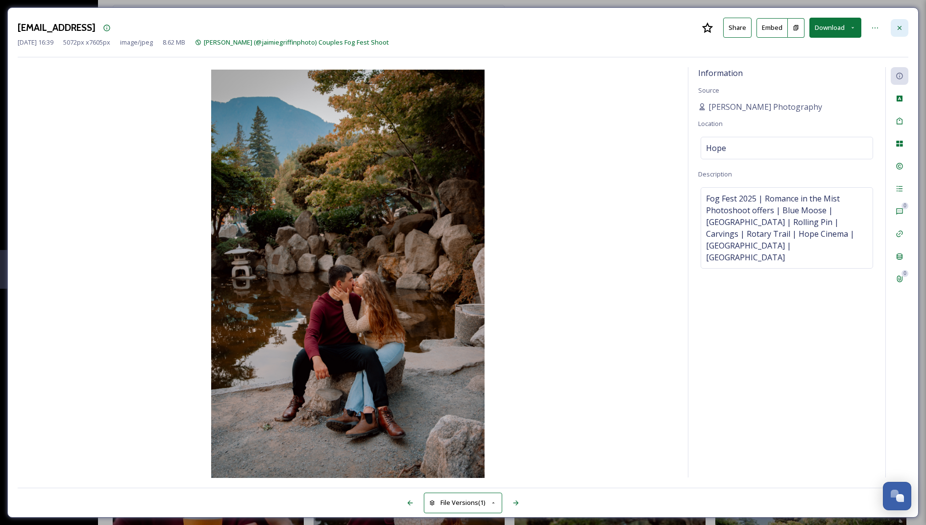
click at [897, 27] on icon at bounding box center [899, 28] width 8 height 8
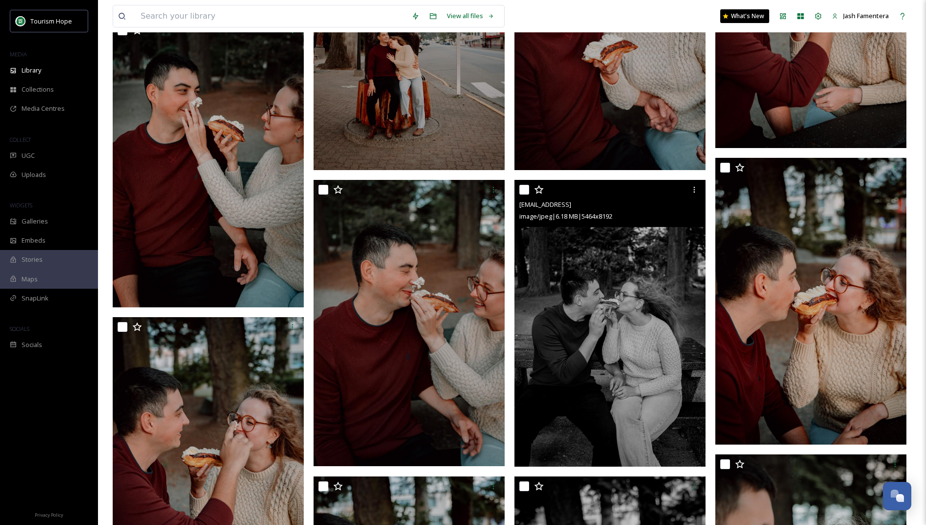
scroll to position [2458, 0]
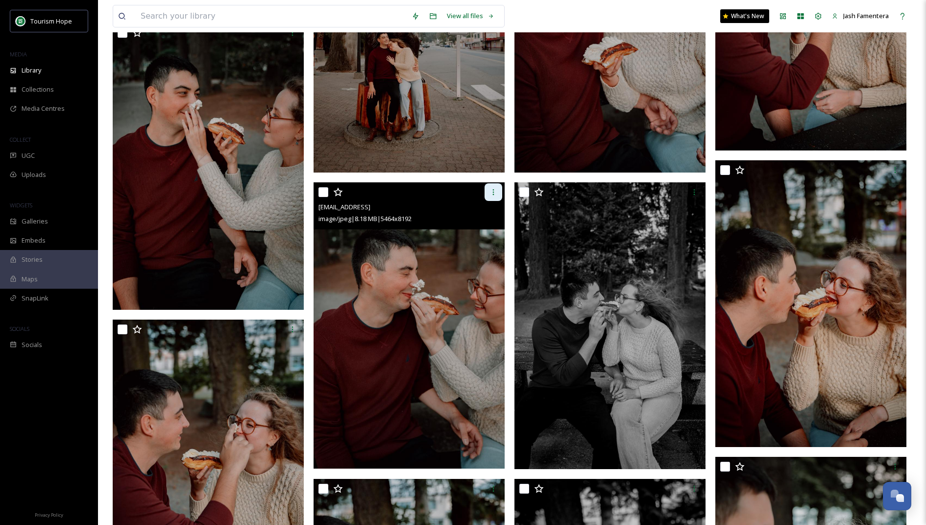
click at [492, 188] on icon at bounding box center [493, 192] width 8 height 8
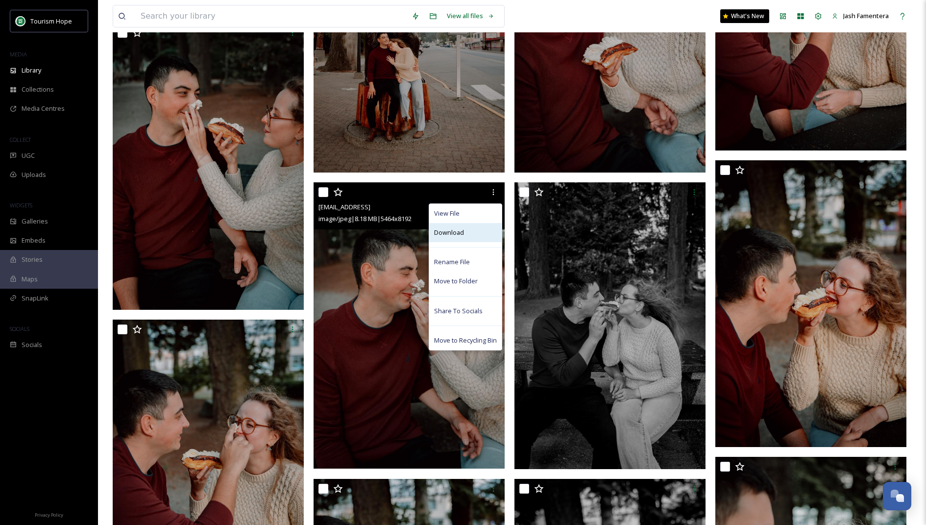
click at [471, 234] on div "Download" at bounding box center [465, 232] width 72 height 19
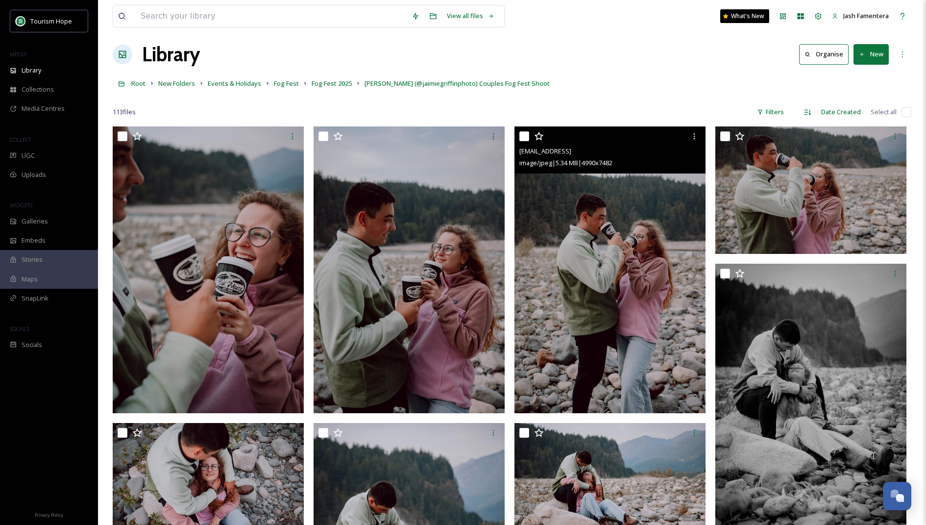
scroll to position [10, 0]
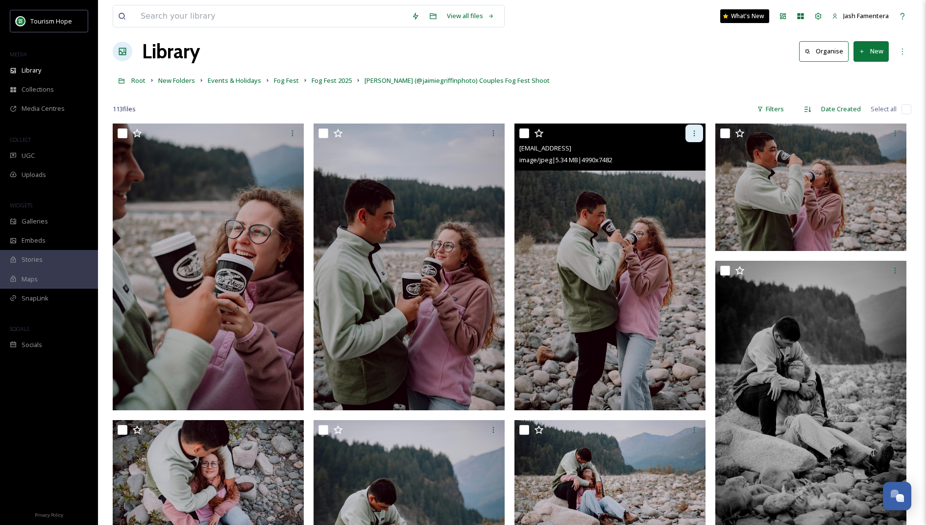
click at [695, 126] on div at bounding box center [694, 133] width 18 height 18
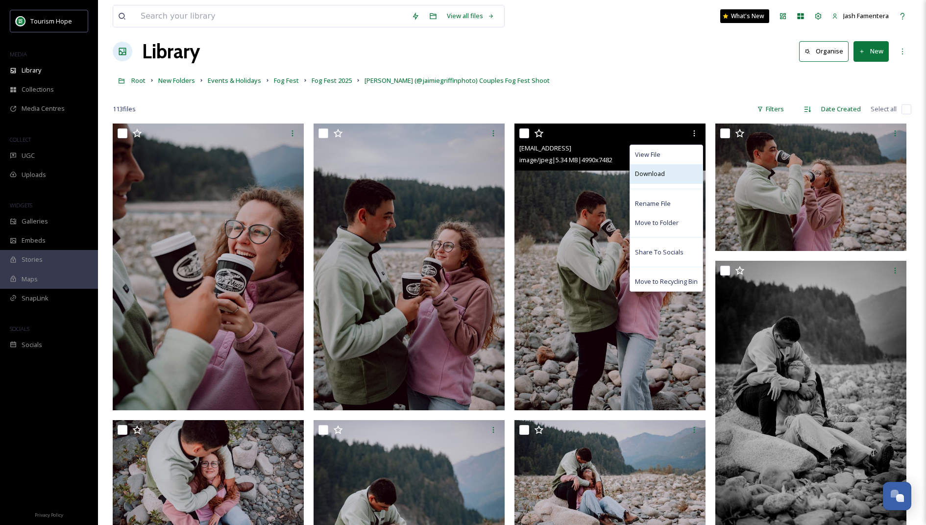
click at [668, 171] on div "Download" at bounding box center [666, 173] width 72 height 19
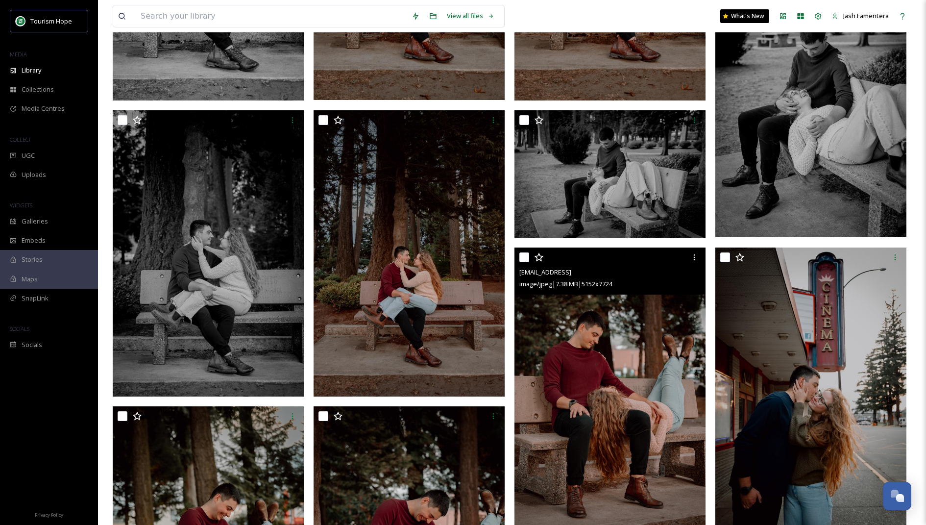
scroll to position [4157, 0]
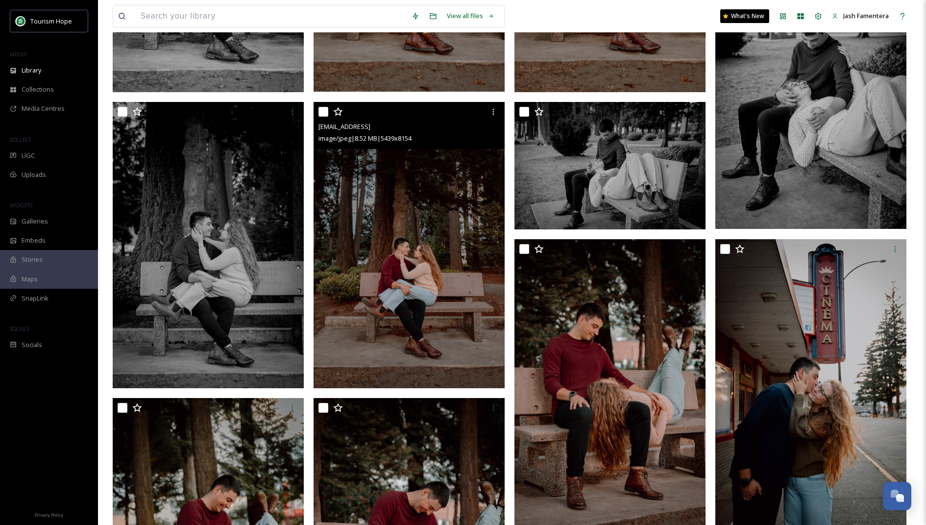
click at [456, 316] on img at bounding box center [408, 245] width 191 height 286
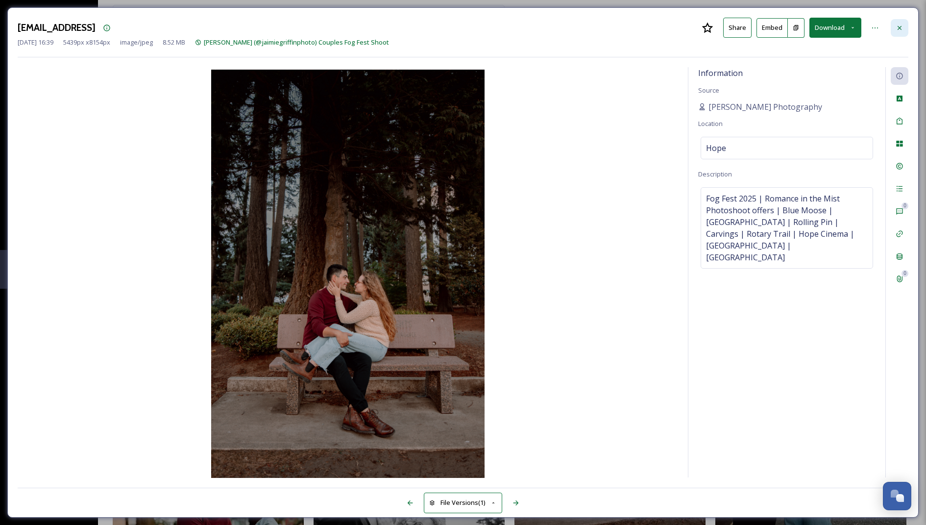
click at [892, 25] on div at bounding box center [899, 28] width 18 height 18
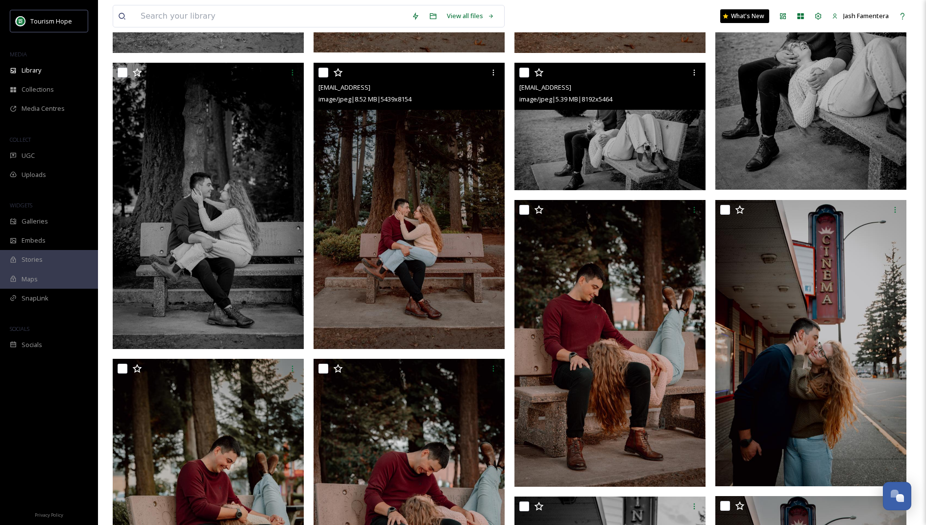
scroll to position [4199, 0]
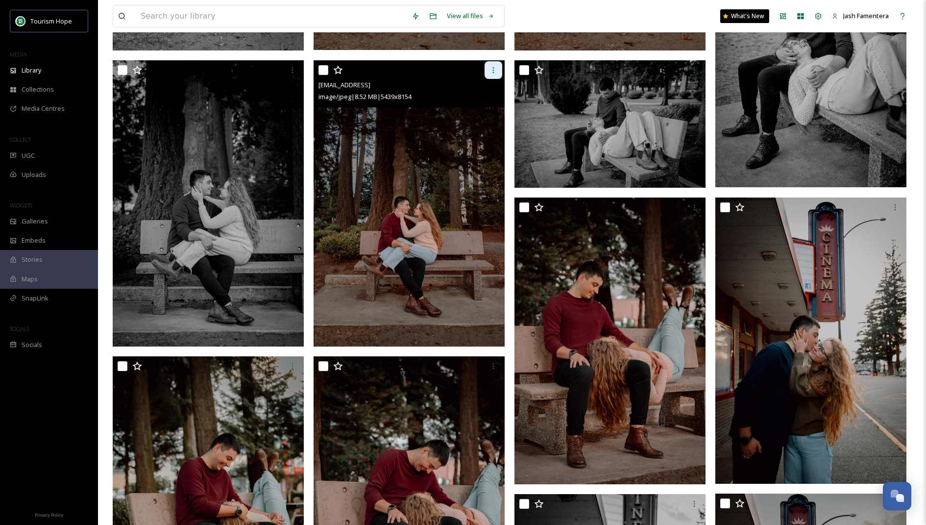
click at [488, 72] on div at bounding box center [493, 70] width 18 height 18
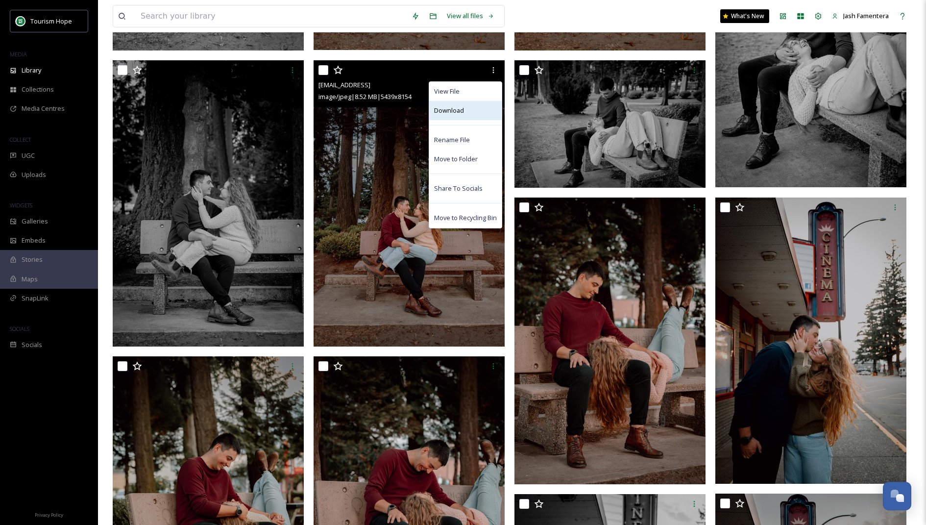
click at [476, 113] on div "Download" at bounding box center [465, 110] width 72 height 19
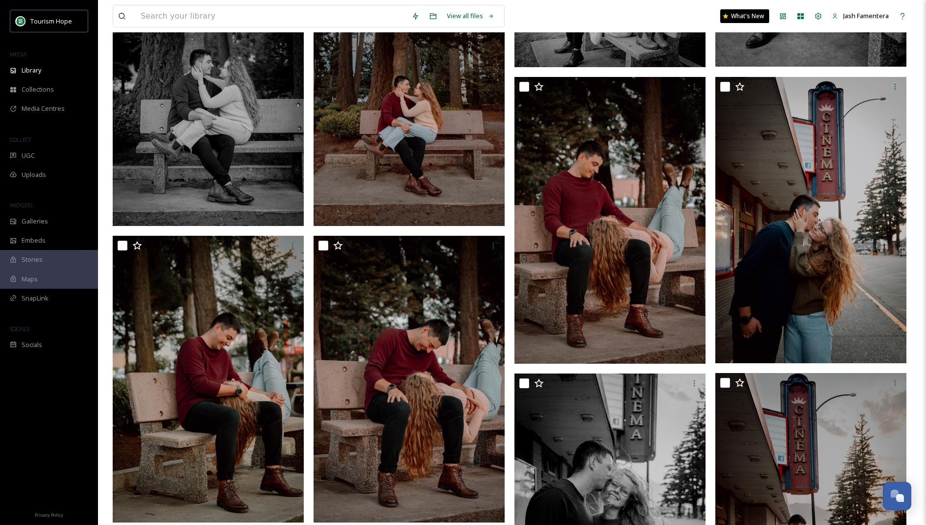
scroll to position [4328, 0]
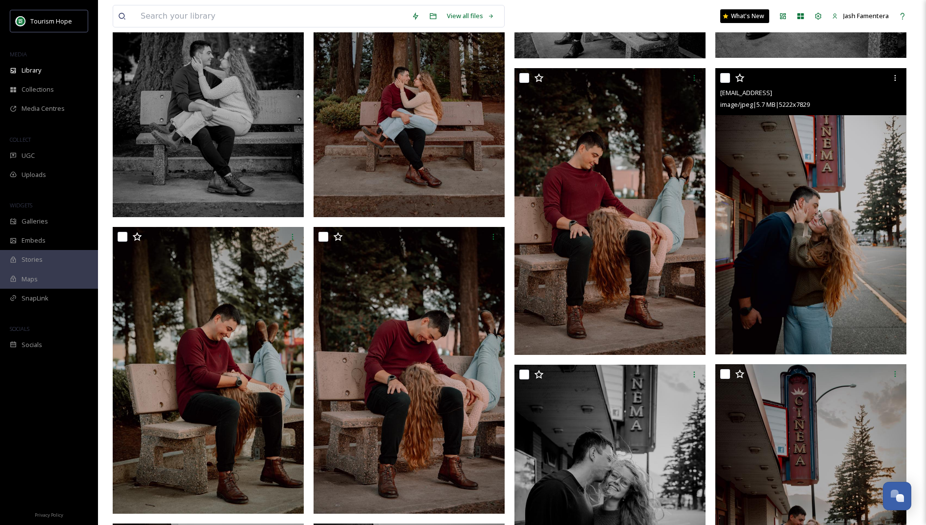
click at [801, 183] on img at bounding box center [810, 211] width 191 height 286
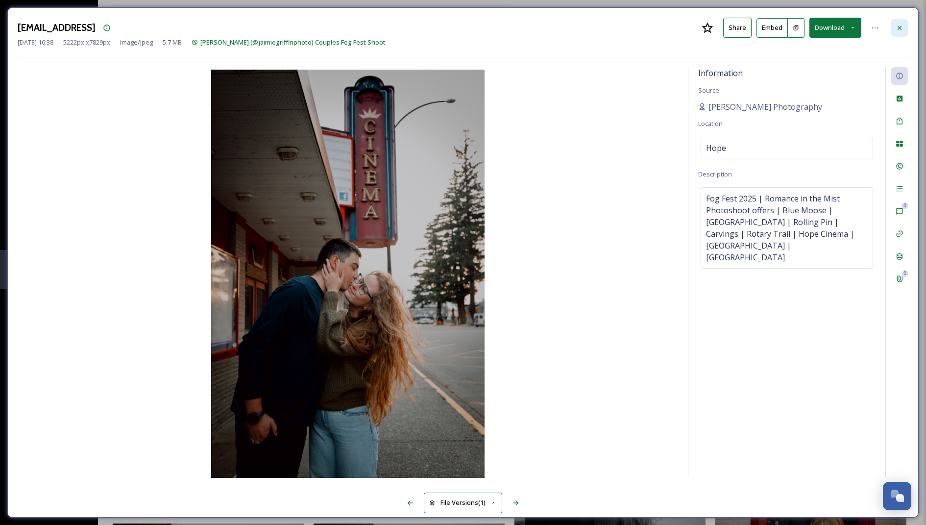
click at [903, 24] on icon at bounding box center [899, 28] width 8 height 8
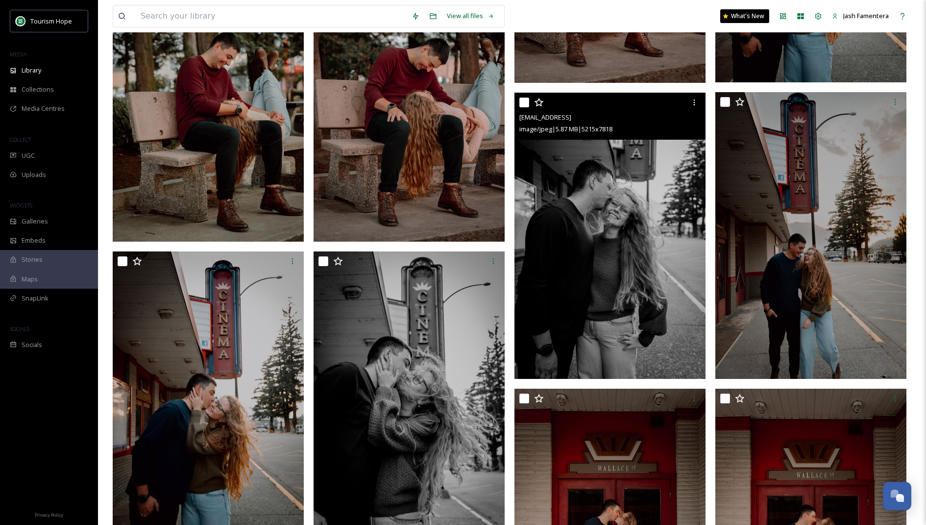
scroll to position [4556, 0]
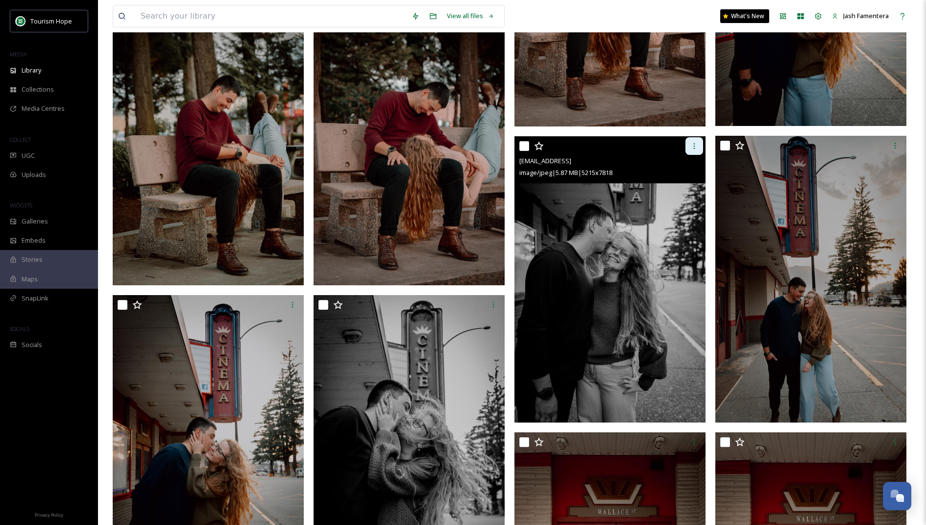
click at [692, 152] on div at bounding box center [694, 146] width 18 height 18
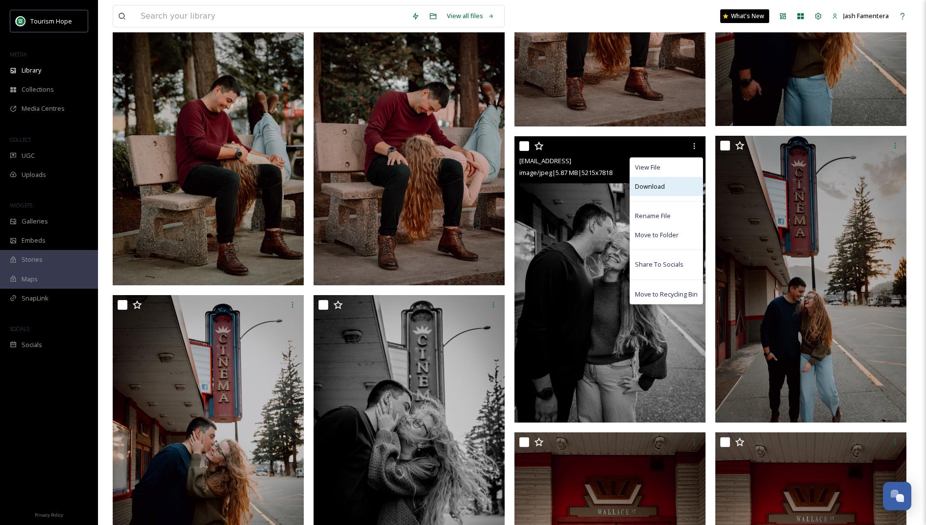
click at [674, 191] on div "Download" at bounding box center [666, 186] width 72 height 19
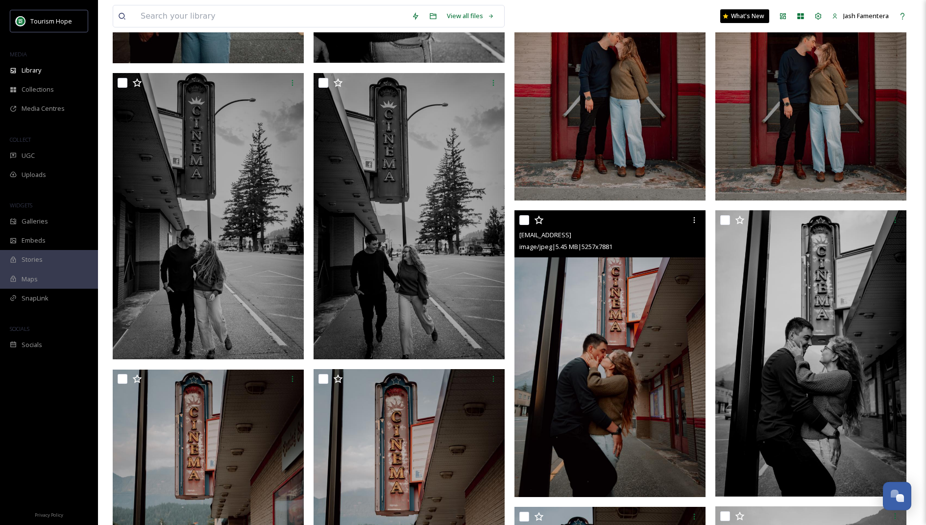
scroll to position [5085, 0]
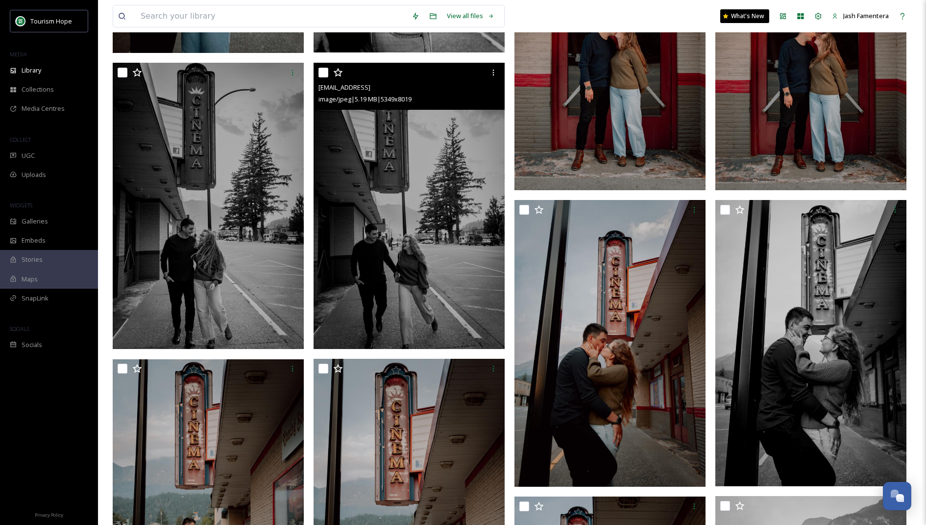
click at [413, 206] on img at bounding box center [408, 206] width 191 height 286
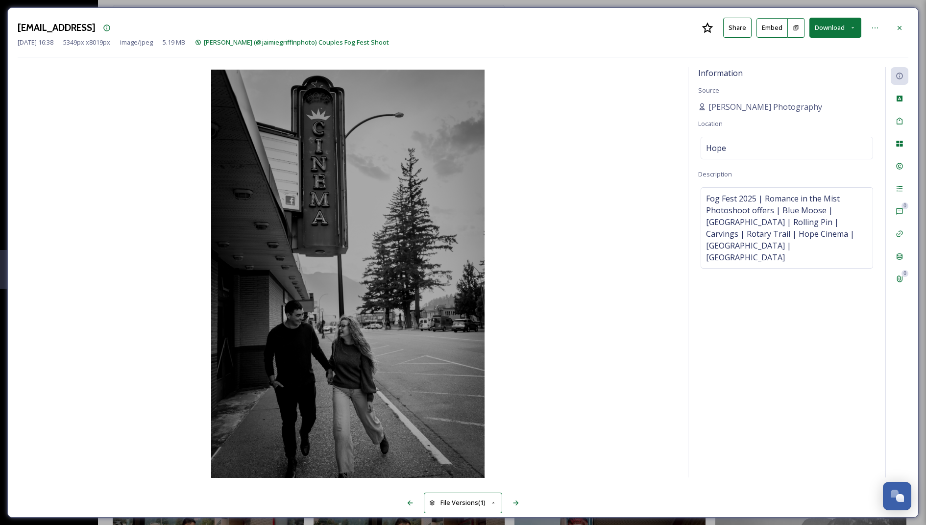
click at [818, 29] on button "Download" at bounding box center [835, 28] width 52 height 20
click at [790, 56] on div "Download Original (5349 x 8019)" at bounding box center [809, 50] width 102 height 19
click at [901, 27] on icon at bounding box center [899, 28] width 8 height 8
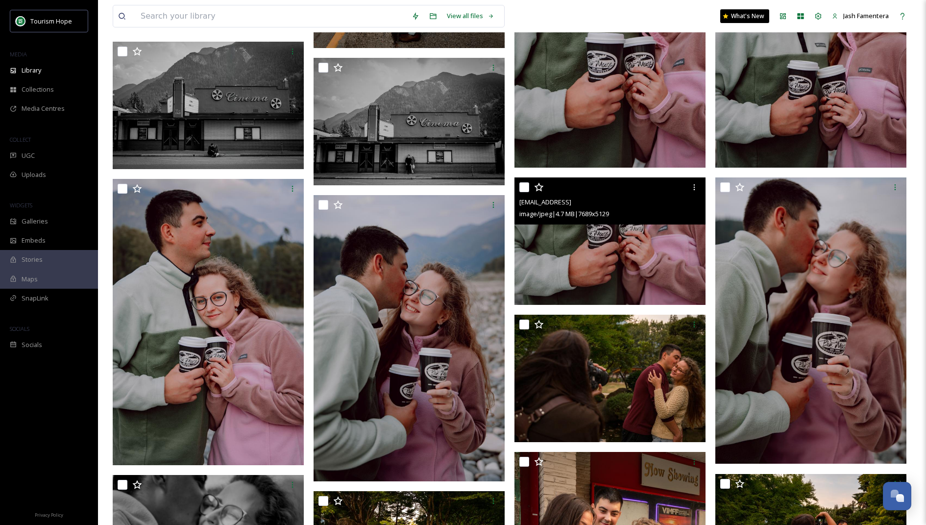
scroll to position [5968, 0]
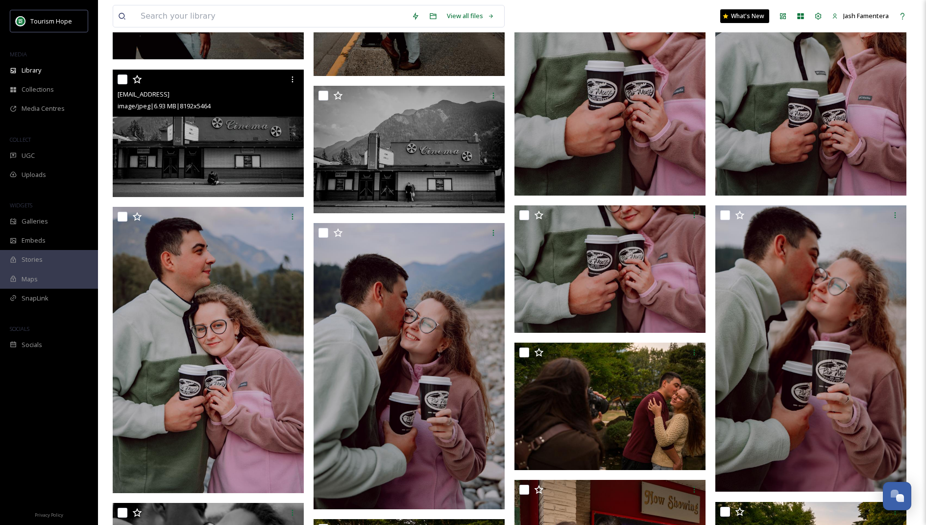
click at [253, 156] on img at bounding box center [208, 132] width 191 height 127
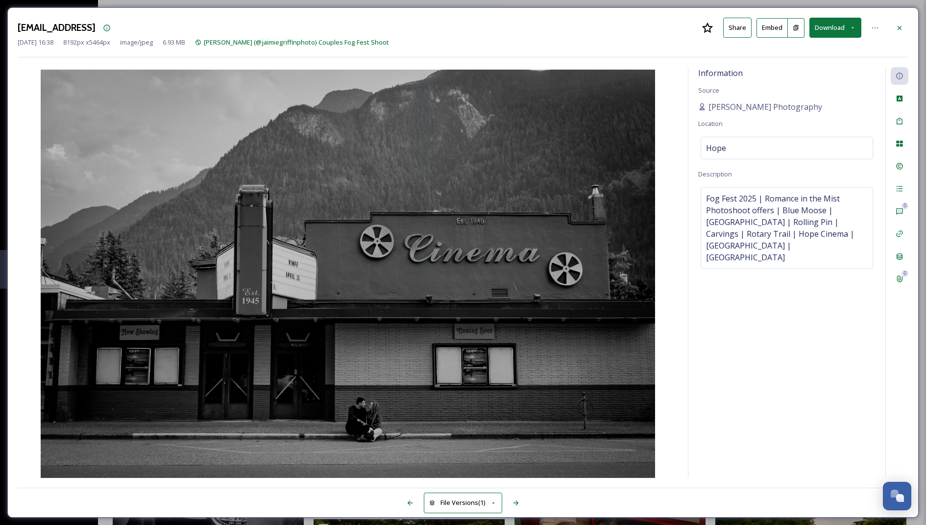
click at [821, 22] on button "Download" at bounding box center [835, 28] width 52 height 20
click at [807, 46] on span "Download Original (8192 x 5464)" at bounding box center [809, 50] width 93 height 9
click at [899, 25] on icon at bounding box center [899, 28] width 8 height 8
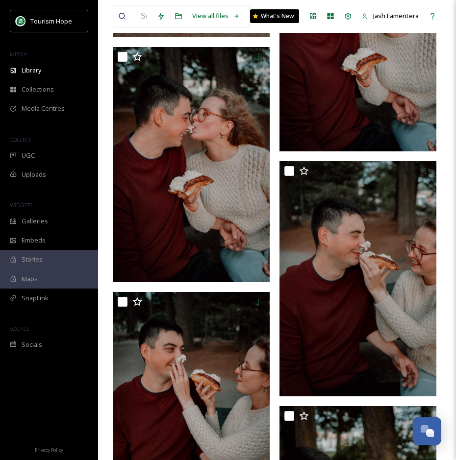
scroll to position [3868, 0]
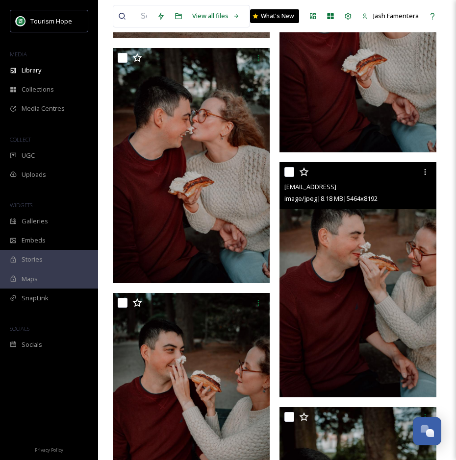
click at [367, 296] on img at bounding box center [357, 279] width 157 height 235
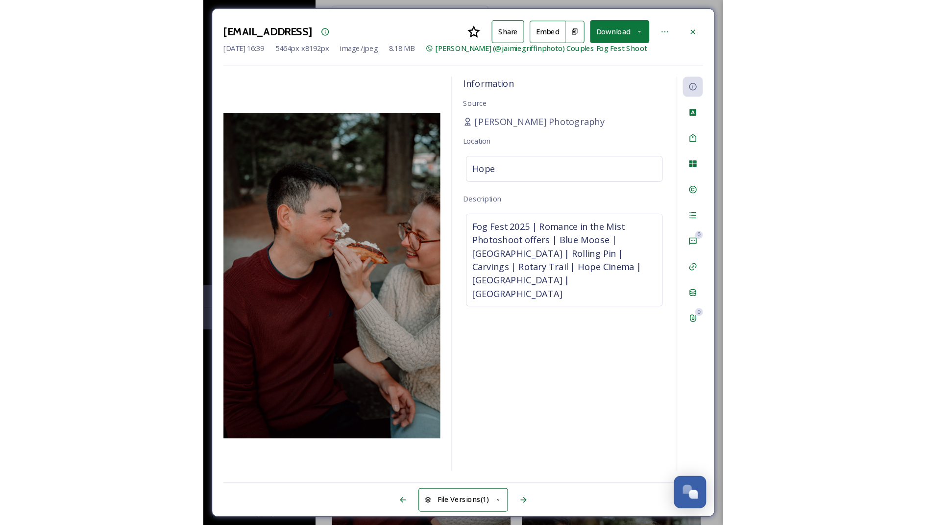
scroll to position [2394, 0]
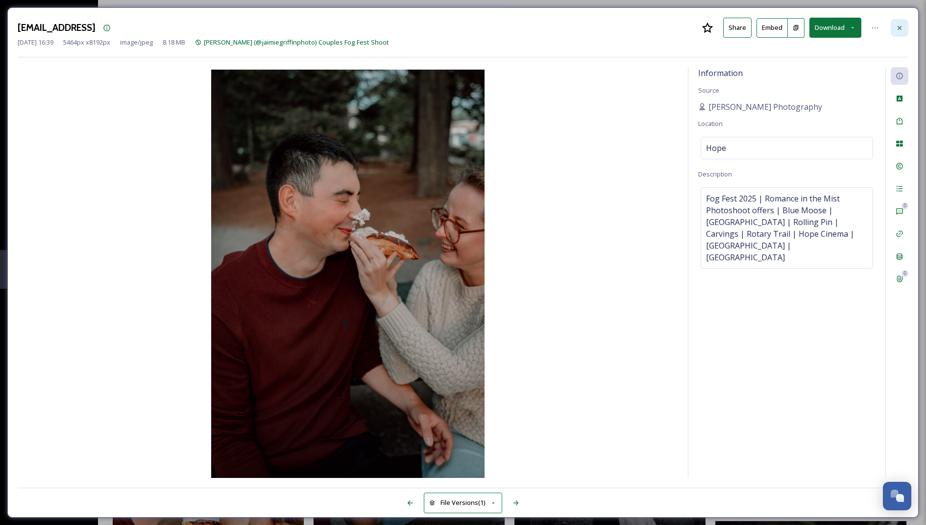
click at [906, 27] on div at bounding box center [899, 28] width 18 height 18
